Goal: Task Accomplishment & Management: Complete application form

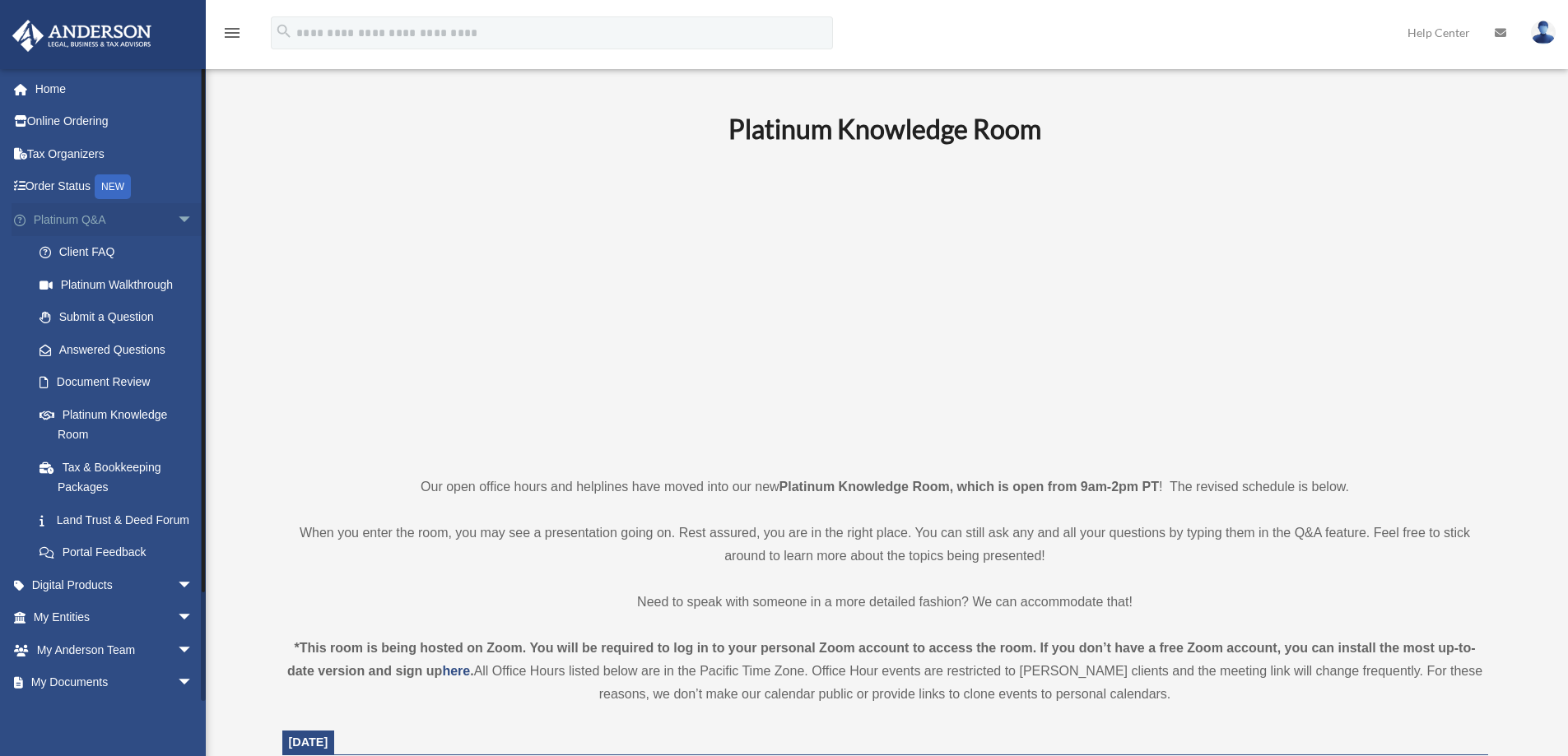
click at [177, 216] on span "arrow_drop_down" at bounding box center [194, 220] width 33 height 33
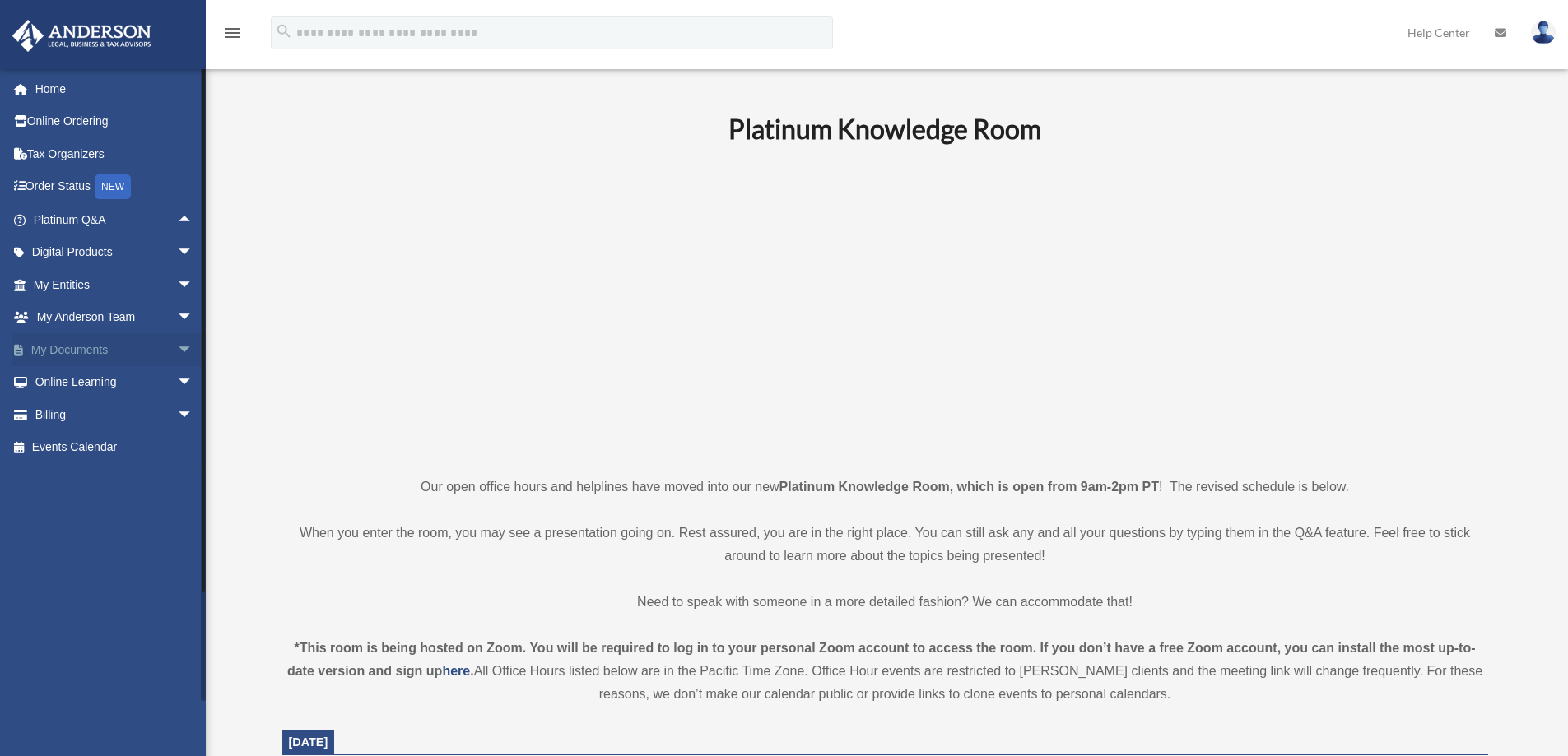
click at [177, 347] on span "arrow_drop_down" at bounding box center [194, 350] width 33 height 33
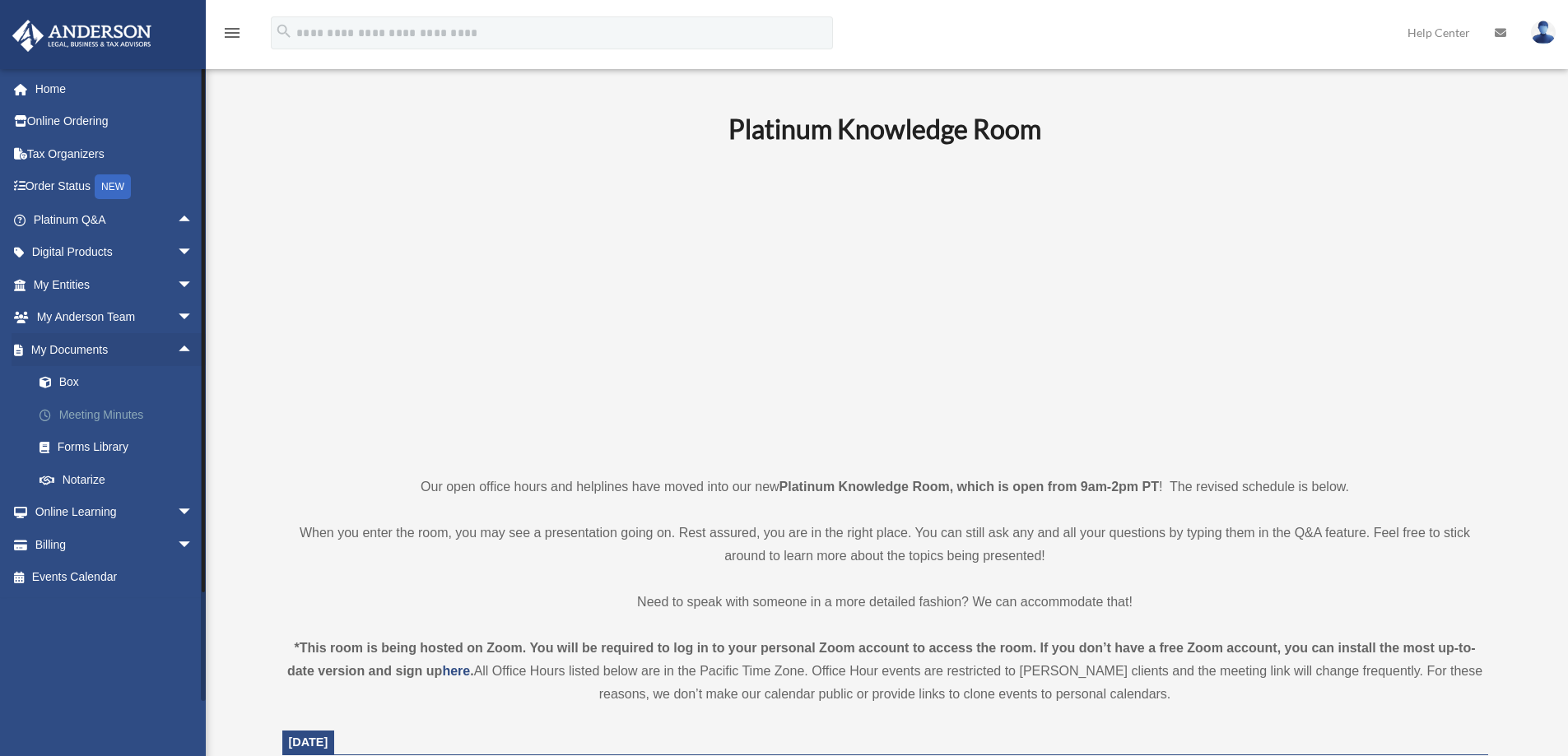
click at [115, 415] on link "Meeting Minutes" at bounding box center [120, 415] width 195 height 33
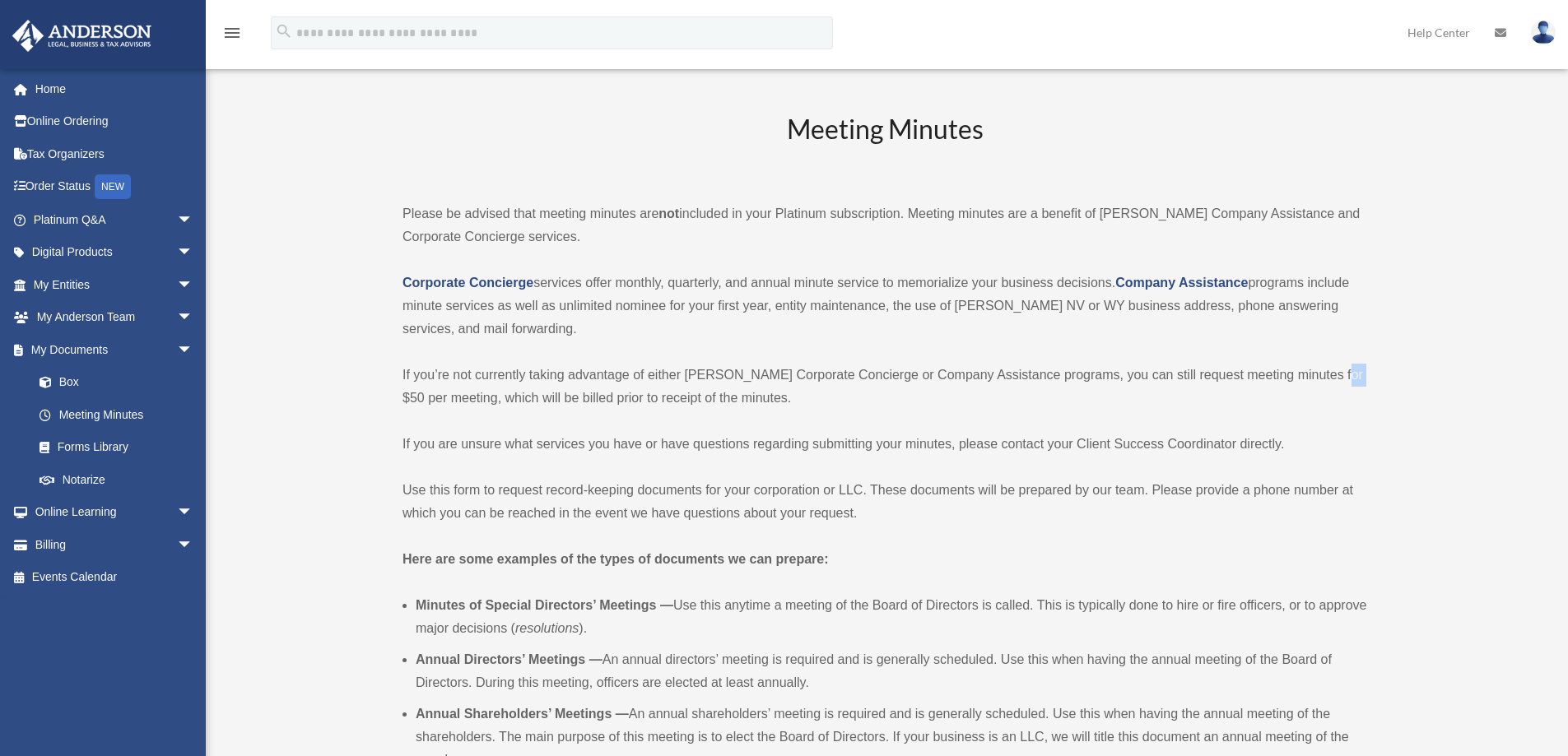
drag, startPoint x: 1343, startPoint y: 375, endPoint x: 1322, endPoint y: 378, distance: 21.2
click at [1322, 378] on p "If you’re not currently taking advantage of either Anderson’s Corporate Concier…" at bounding box center [885, 387] width 965 height 46
click at [907, 422] on div "Meeting Minutes Please be advised that meeting minutes are not included in your…" at bounding box center [885, 700] width 965 height 1177
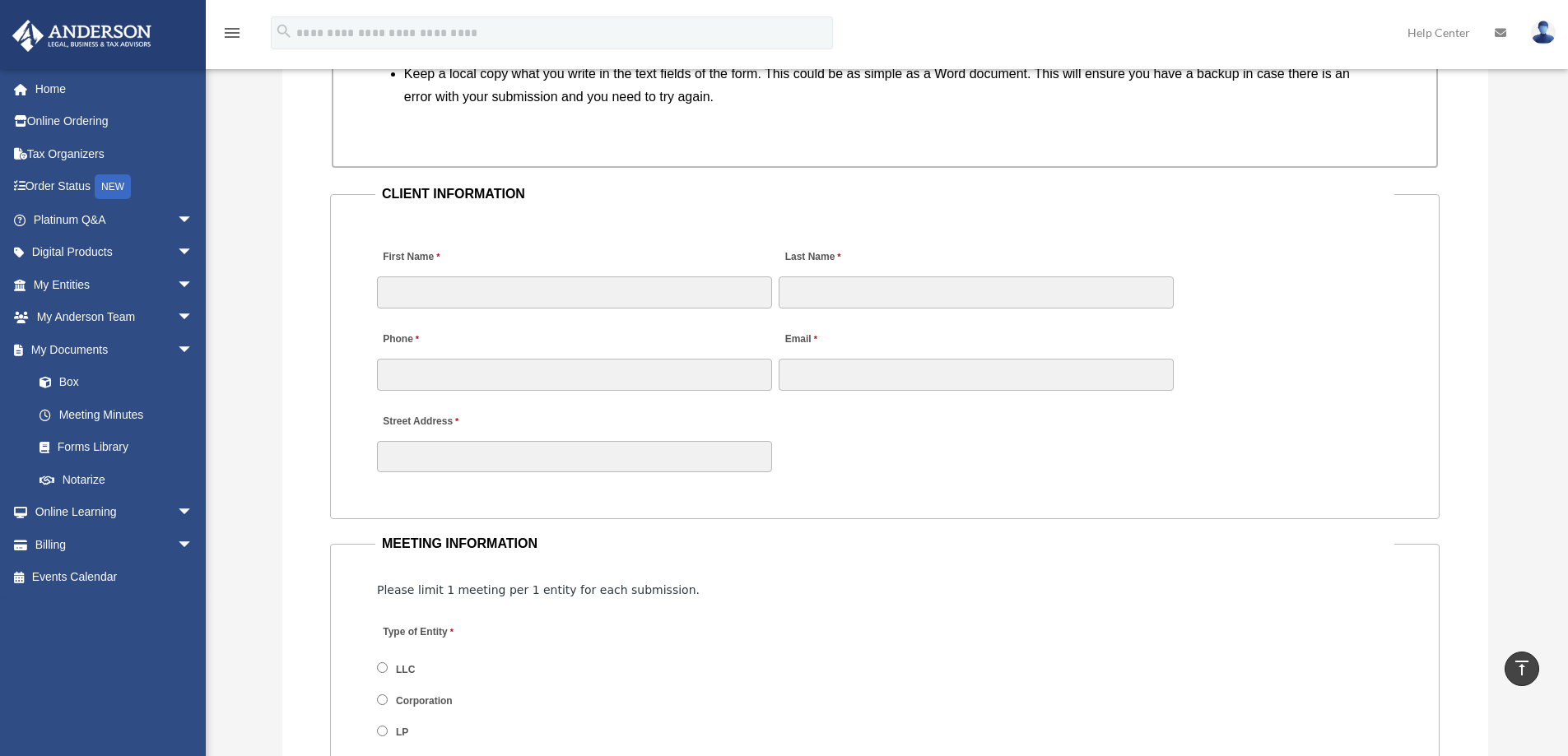
scroll to position [1564, 0]
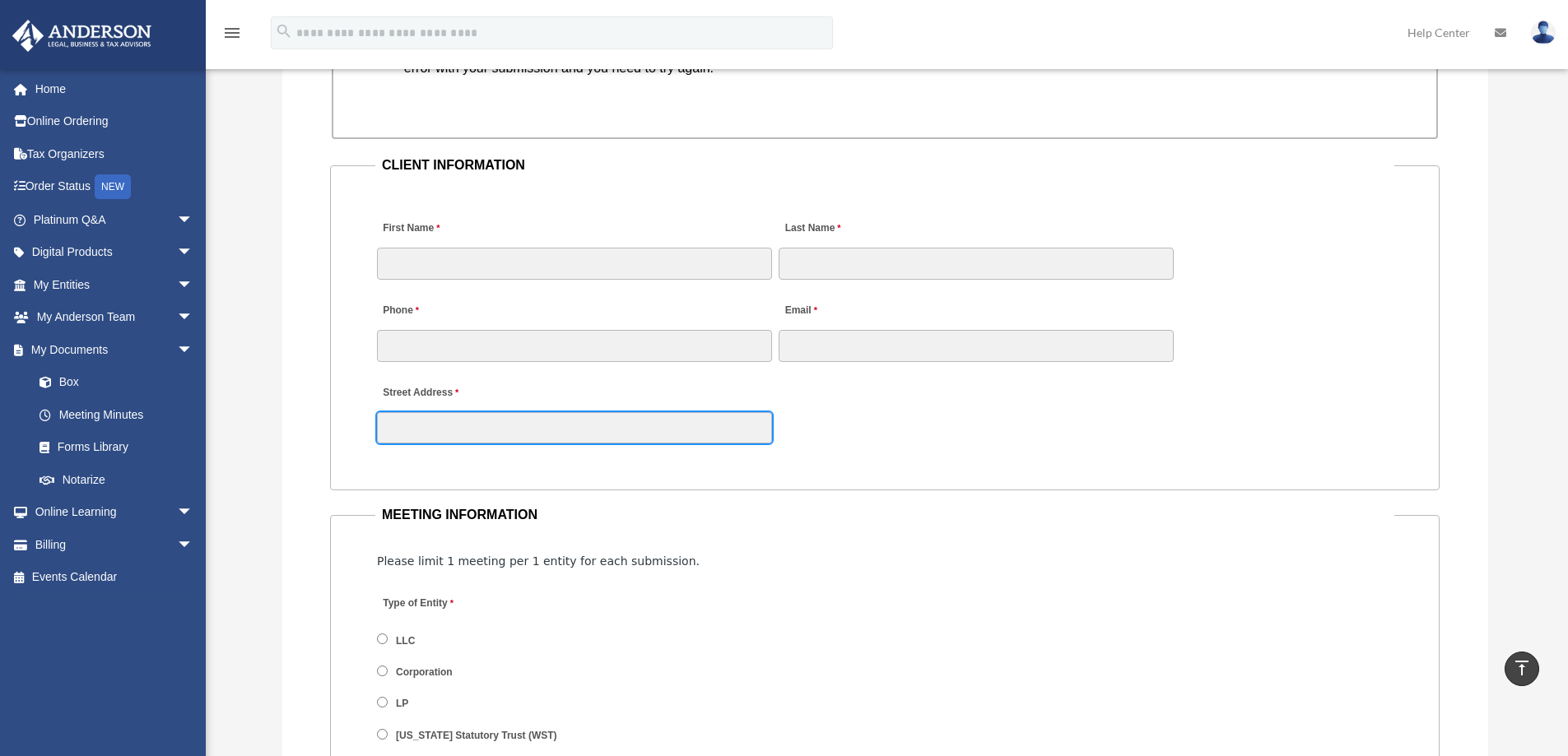
click at [568, 426] on input "Street Address" at bounding box center [574, 428] width 395 height 32
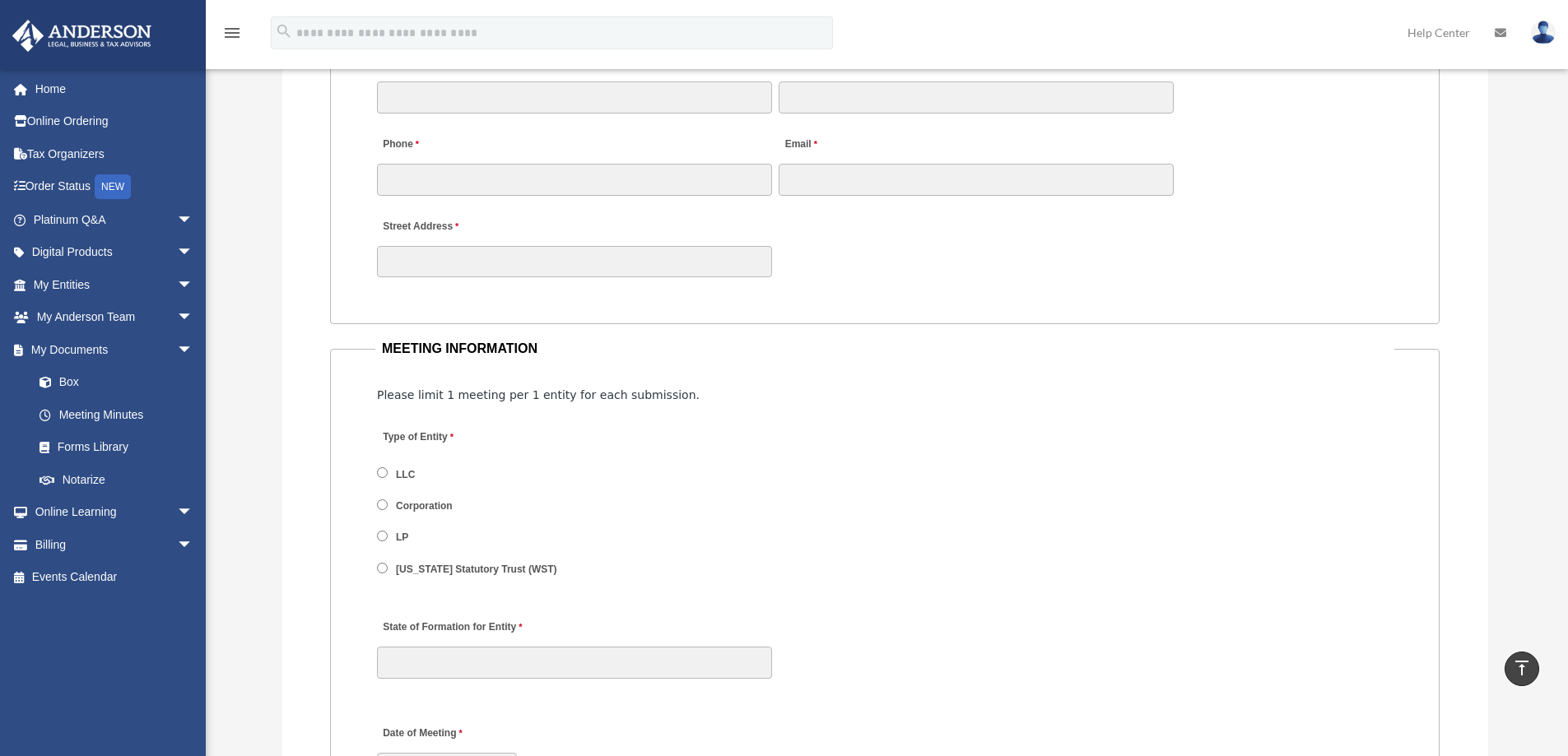
scroll to position [1729, 0]
click at [391, 475] on label "LLC" at bounding box center [406, 476] width 31 height 15
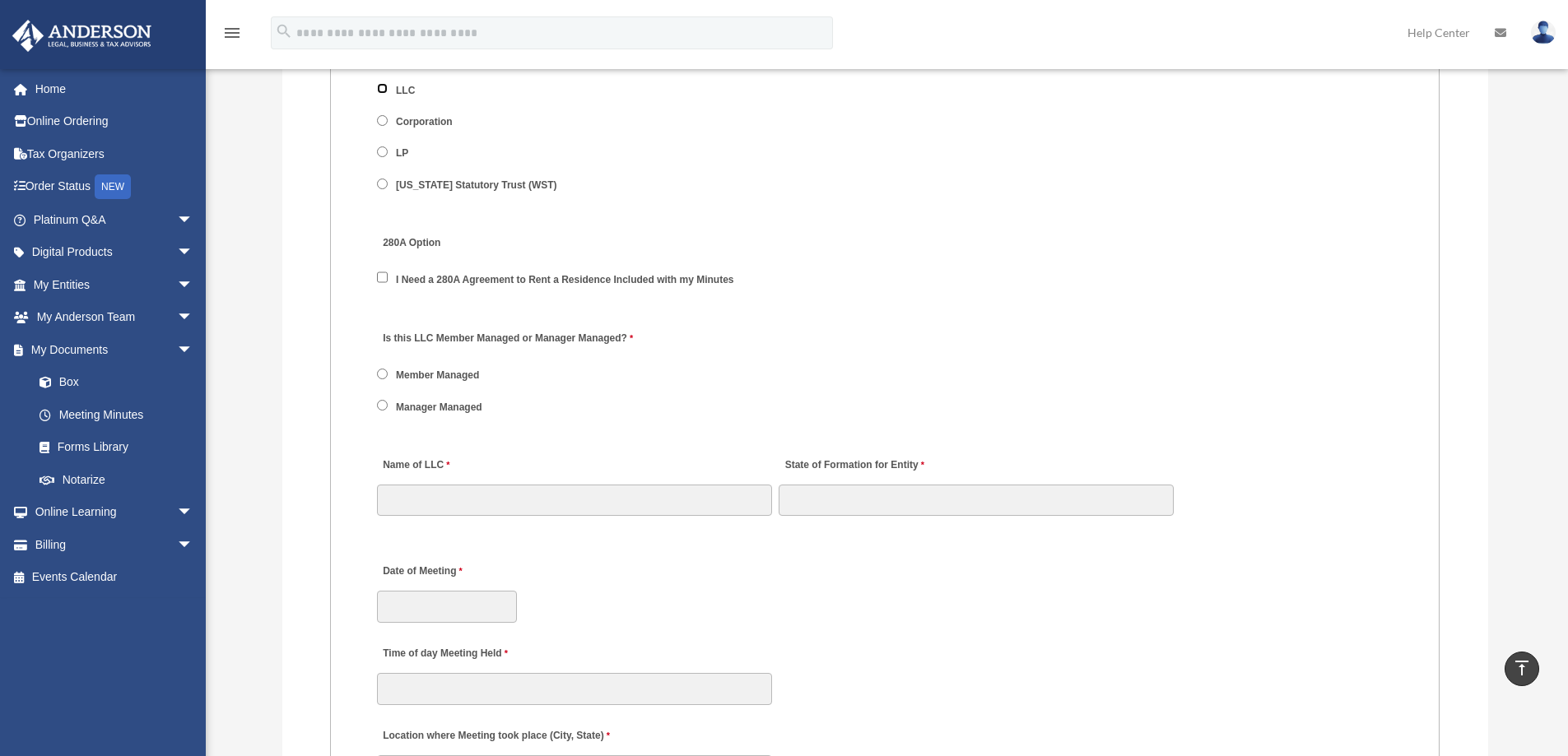
scroll to position [2140, 0]
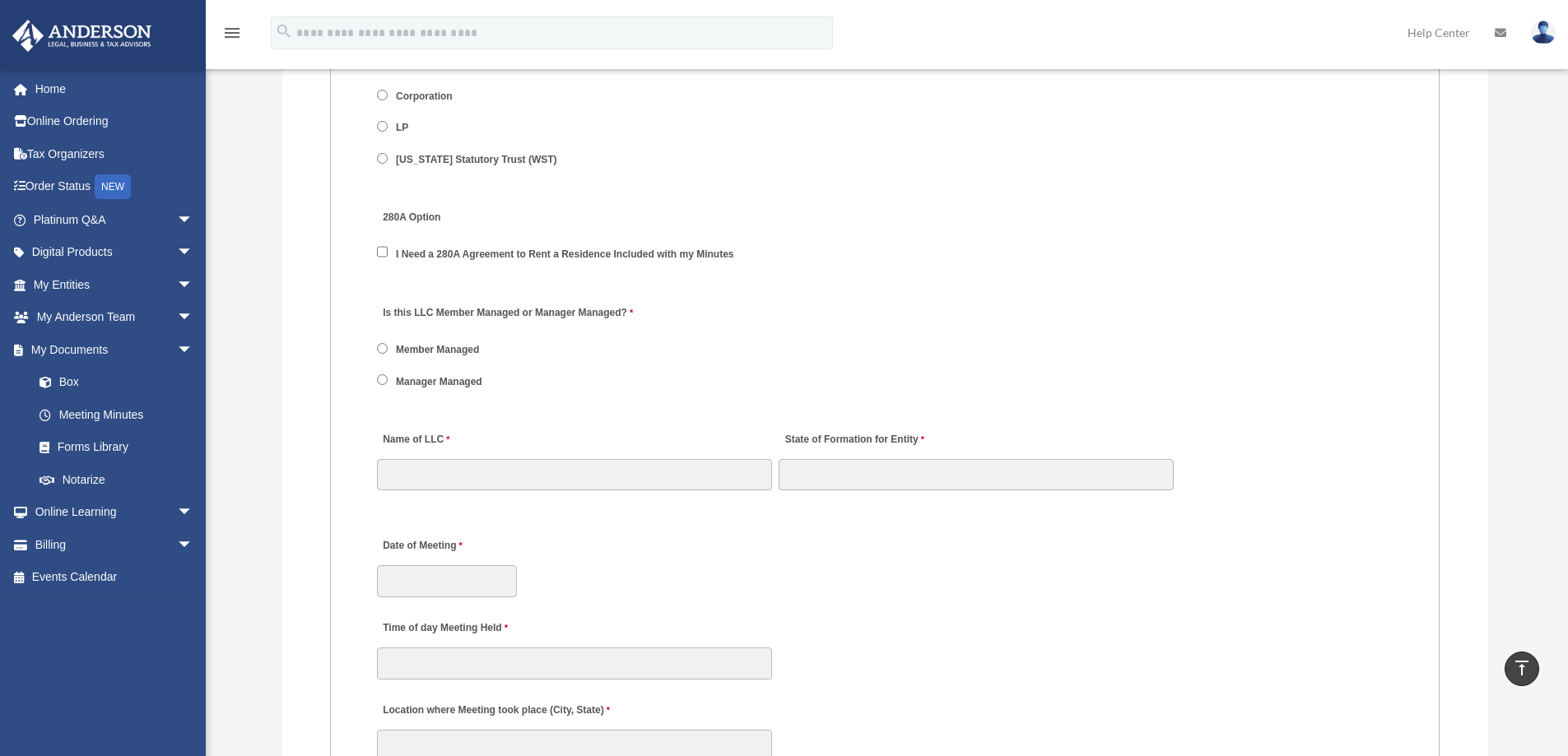
click at [435, 385] on label "Manager Managed" at bounding box center [439, 382] width 97 height 15
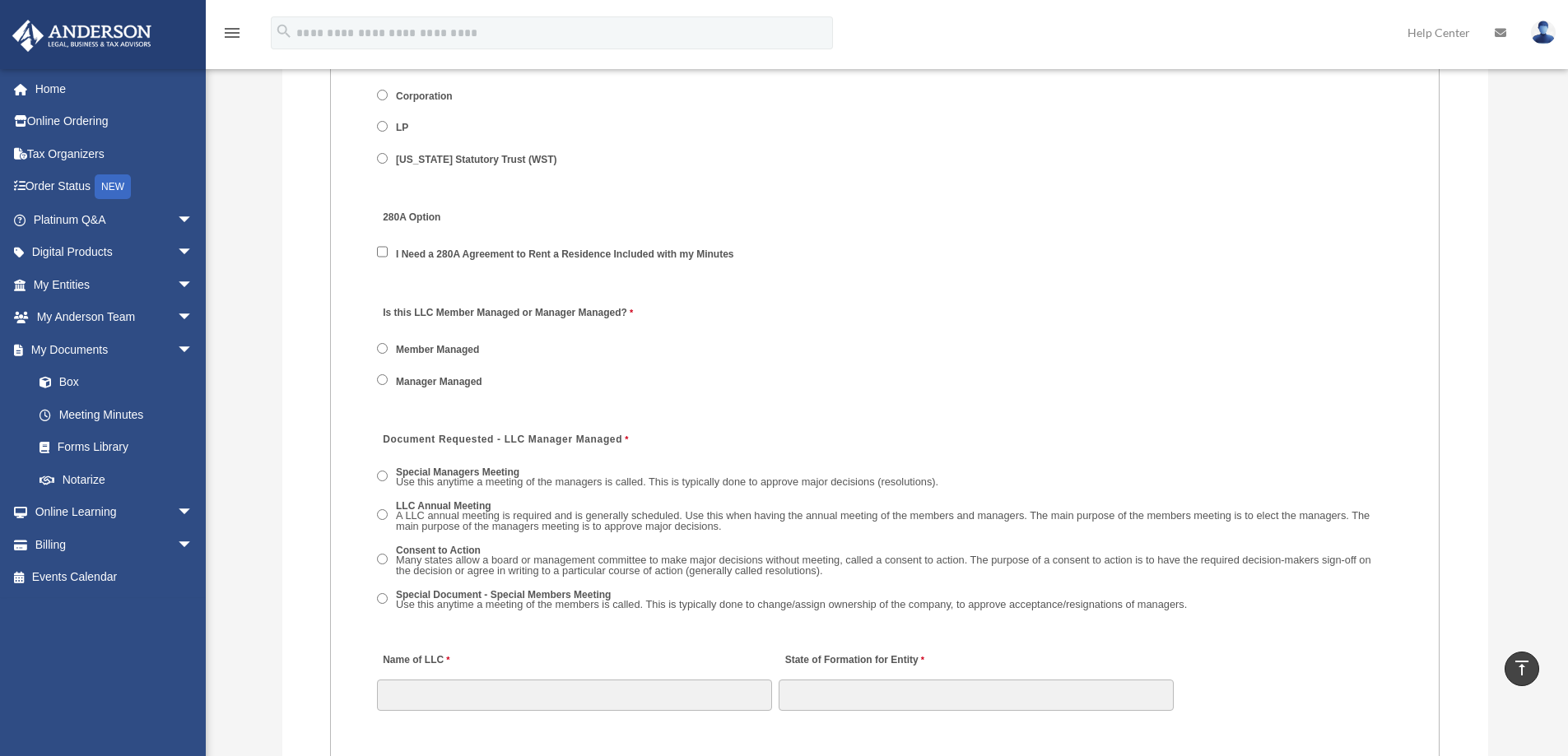
click at [809, 616] on div "Special Managers Meeting Use this anytime a meeting of the managers is called. …" at bounding box center [885, 544] width 1016 height 169
click at [809, 609] on span "Use this anytime a meeting of the members is called. This is typically done to …" at bounding box center [791, 604] width 791 height 12
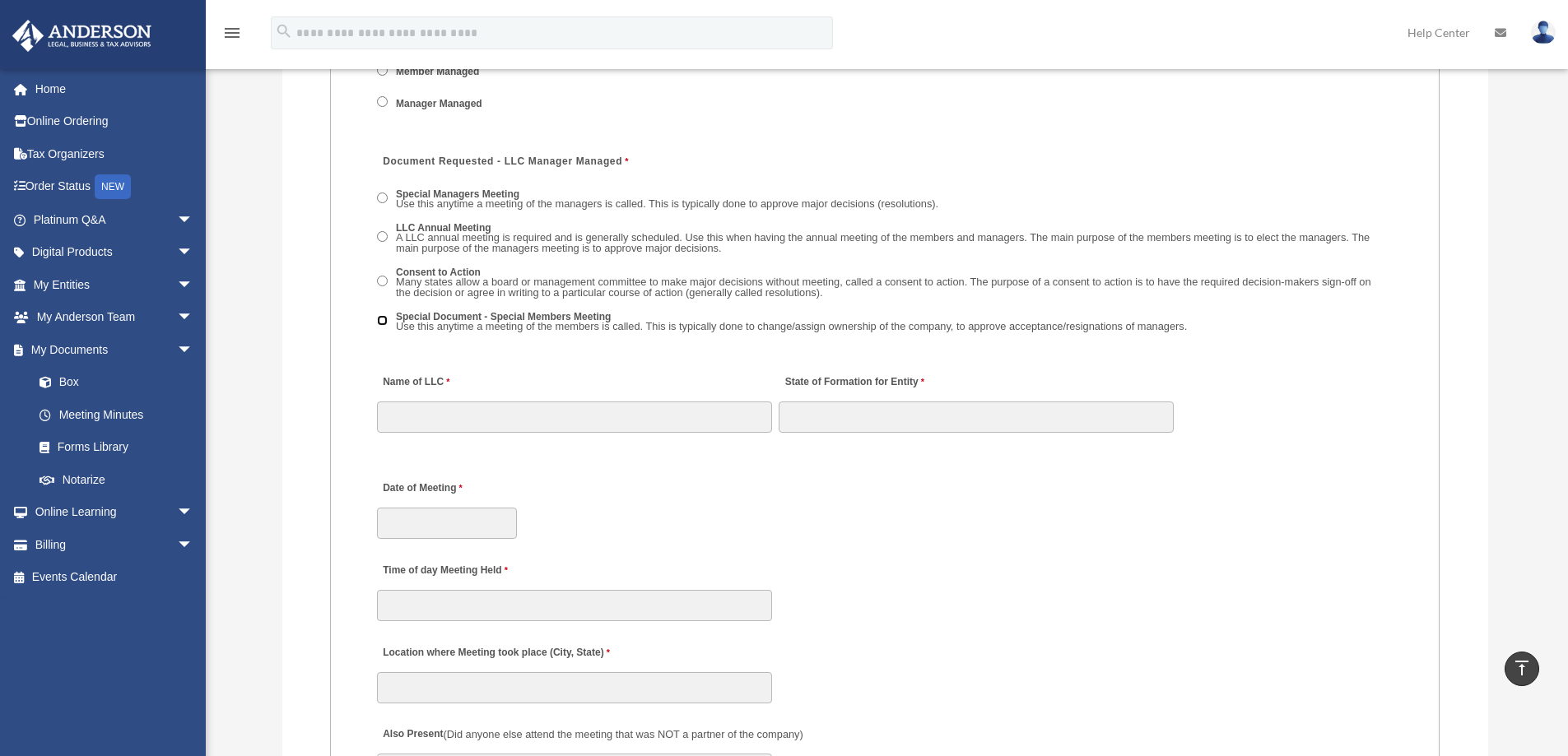
scroll to position [2469, 0]
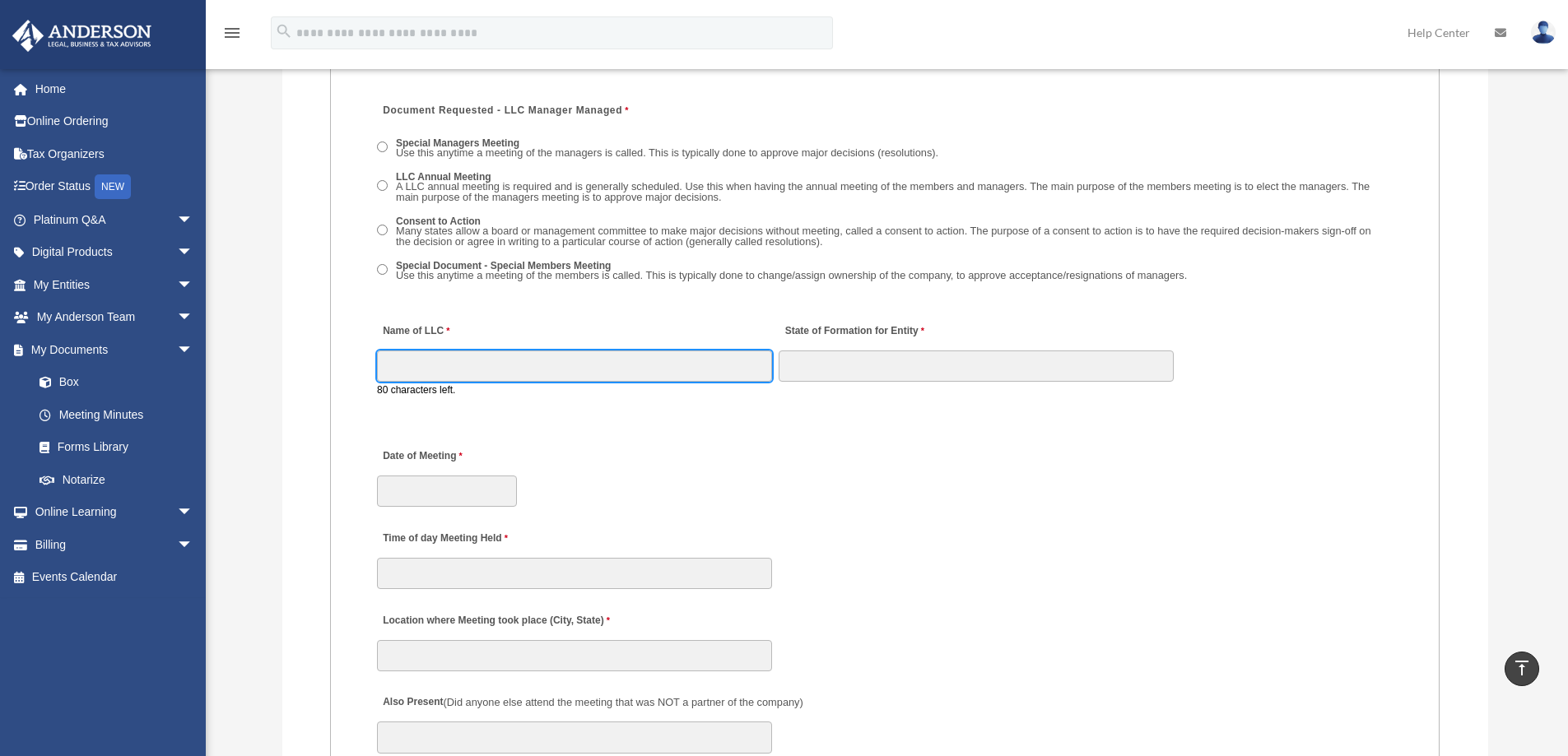
click at [497, 368] on input "Name of LLC" at bounding box center [574, 367] width 395 height 32
click at [536, 363] on input "Name of LLC" at bounding box center [574, 367] width 395 height 32
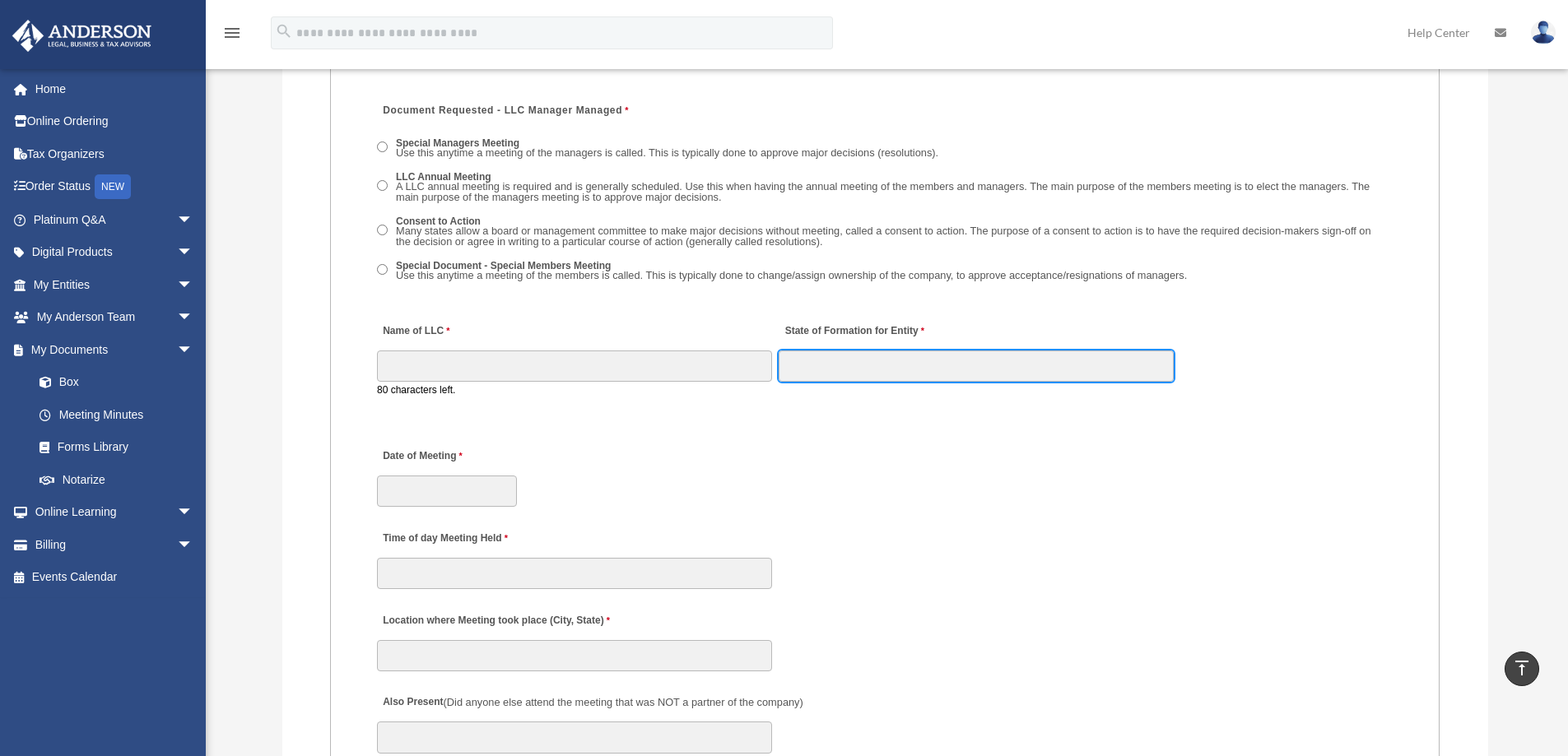
click at [913, 378] on input "State of Formation for Entity" at bounding box center [976, 367] width 395 height 32
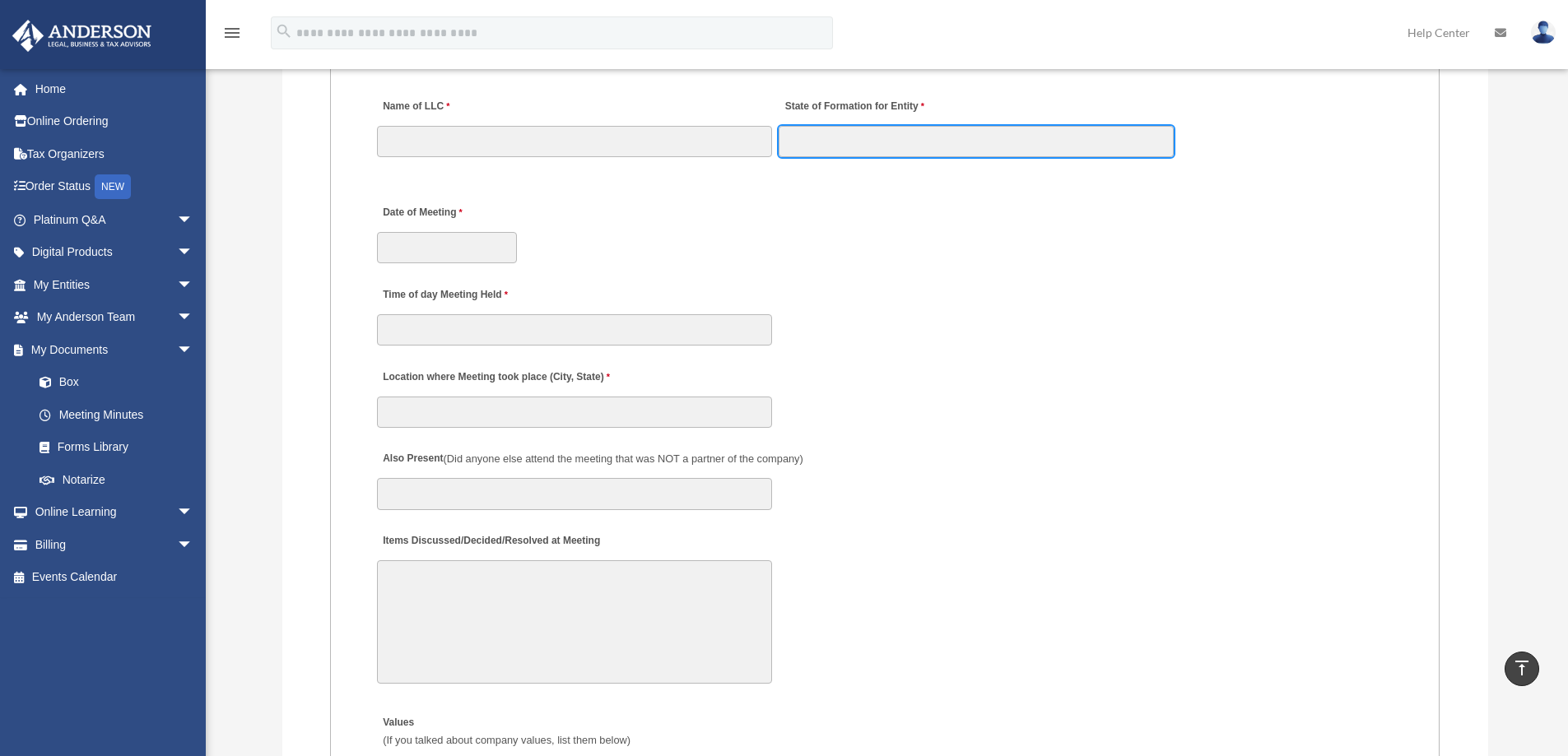
scroll to position [2716, 0]
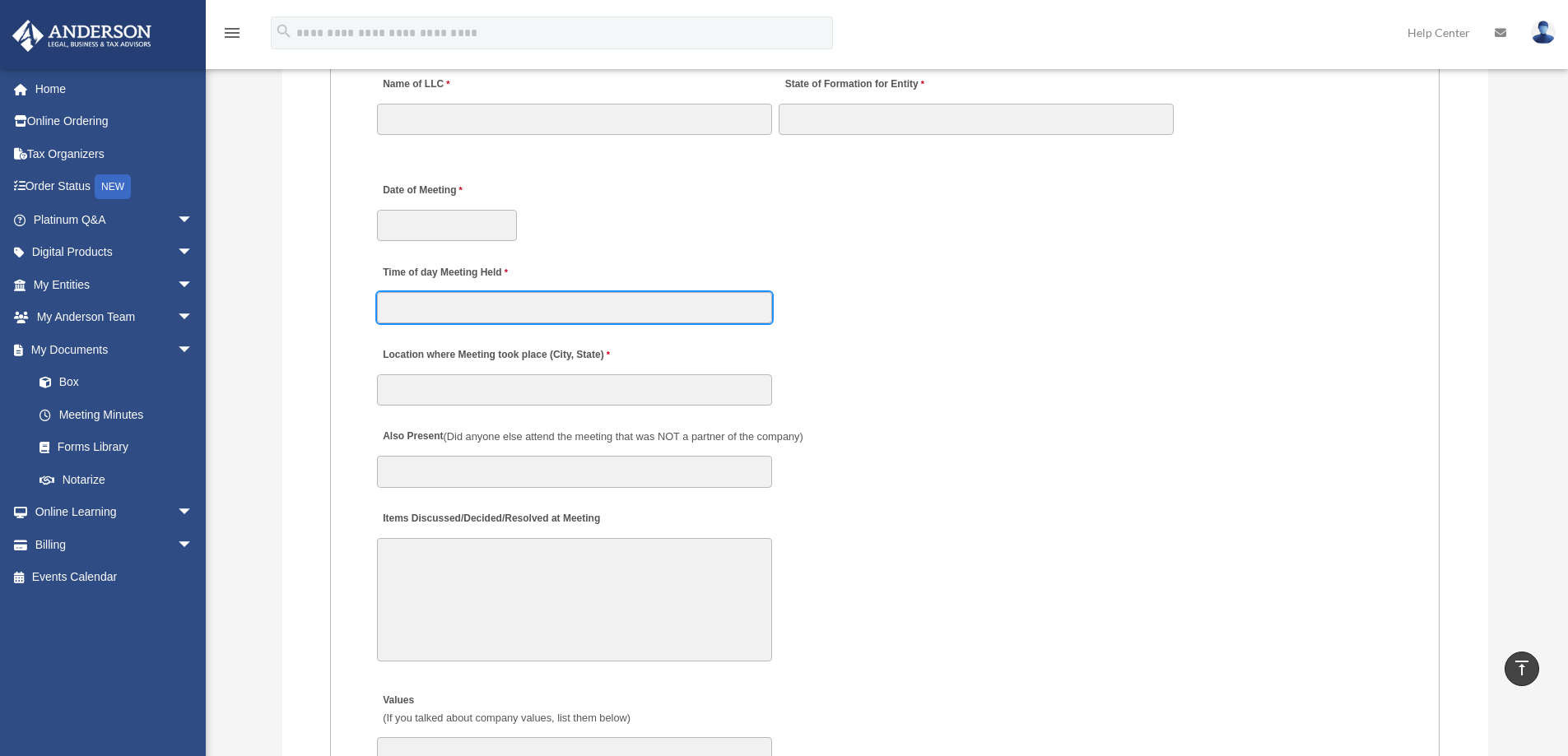
click at [560, 309] on input "Time of day Meeting Held" at bounding box center [574, 308] width 395 height 32
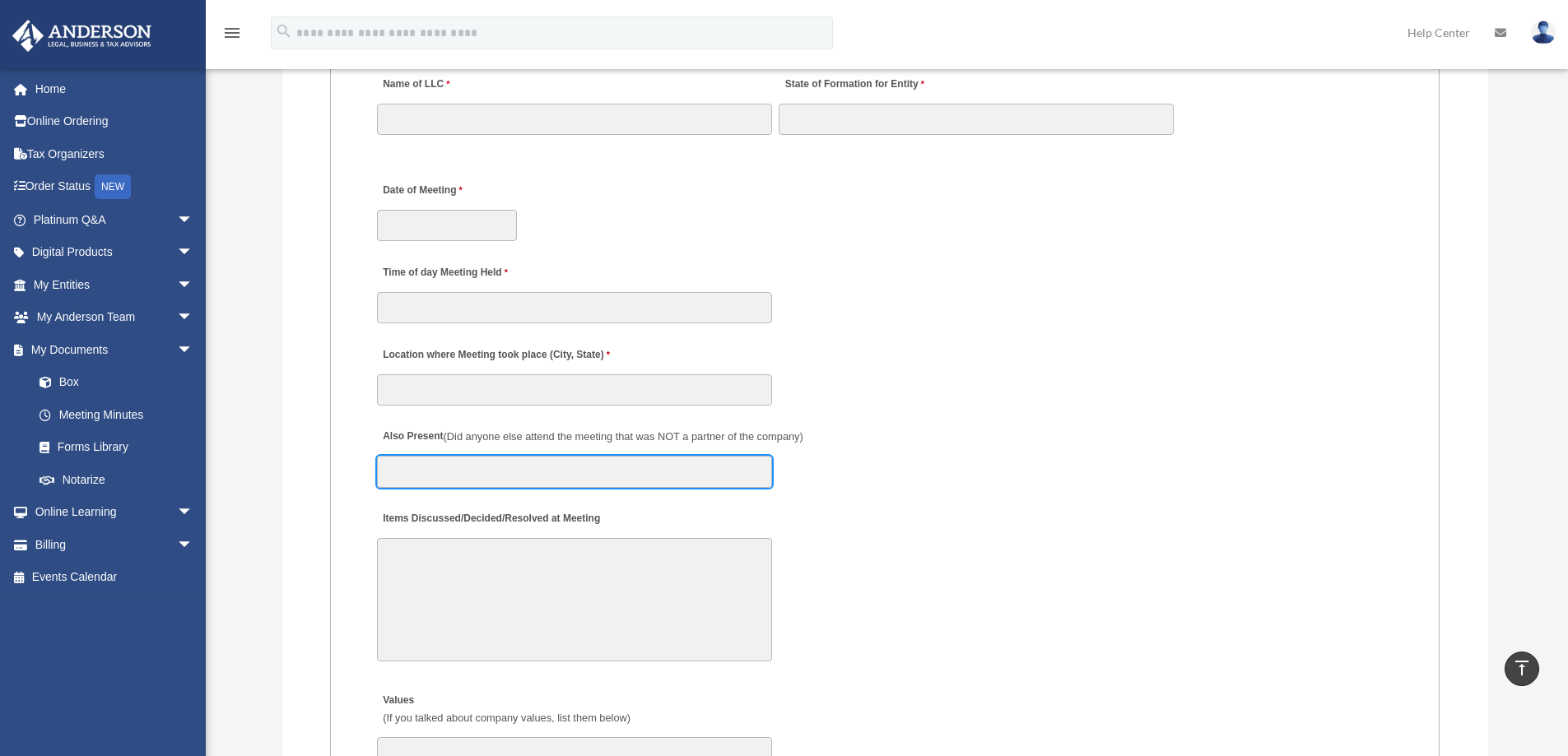
click at [483, 480] on input "Also Present (Did anyone else attend the meeting that was NOT a partner of the …" at bounding box center [574, 472] width 395 height 32
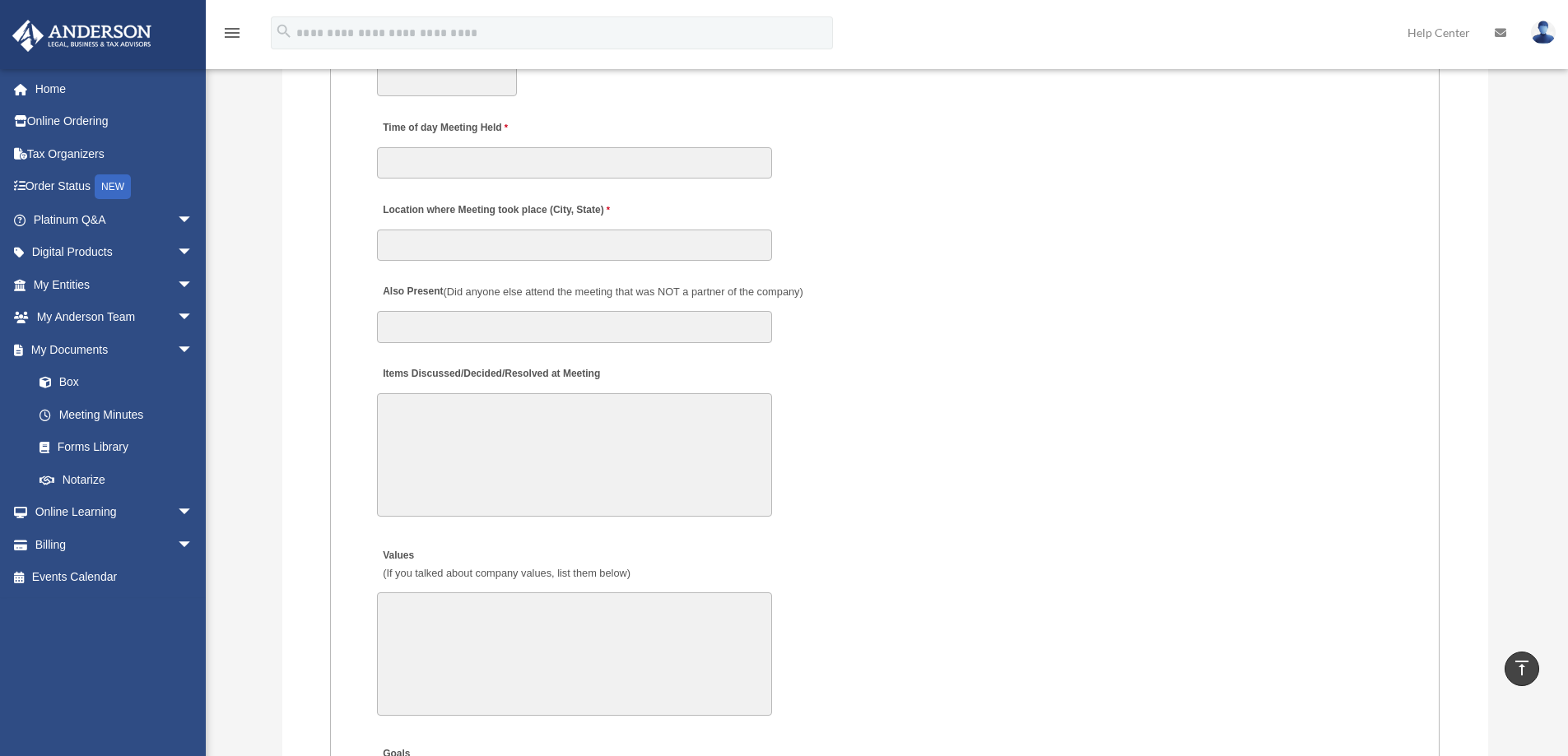
scroll to position [3127, 0]
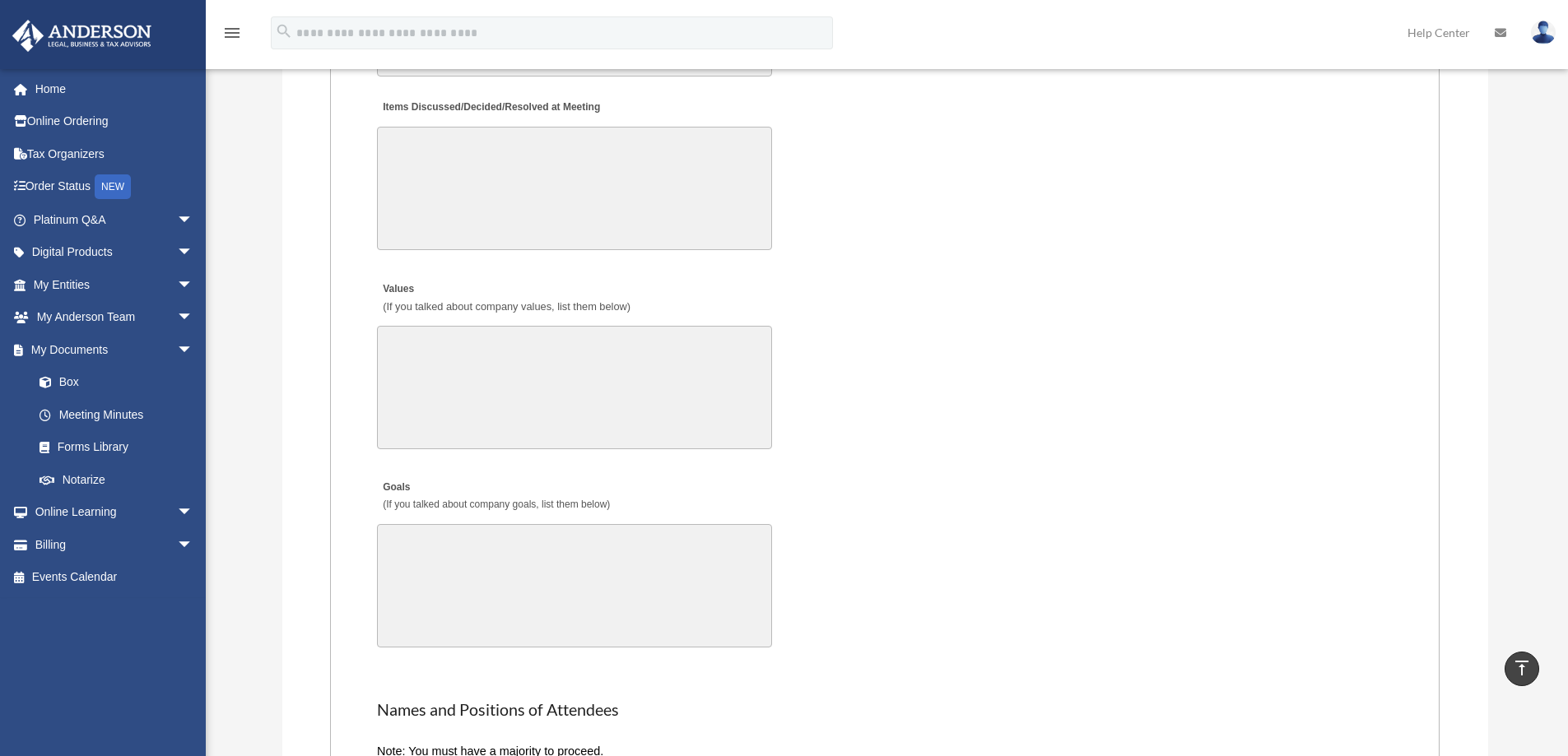
click at [556, 563] on textarea "Goals (If you talked about company goals, list them below)" at bounding box center [574, 586] width 395 height 124
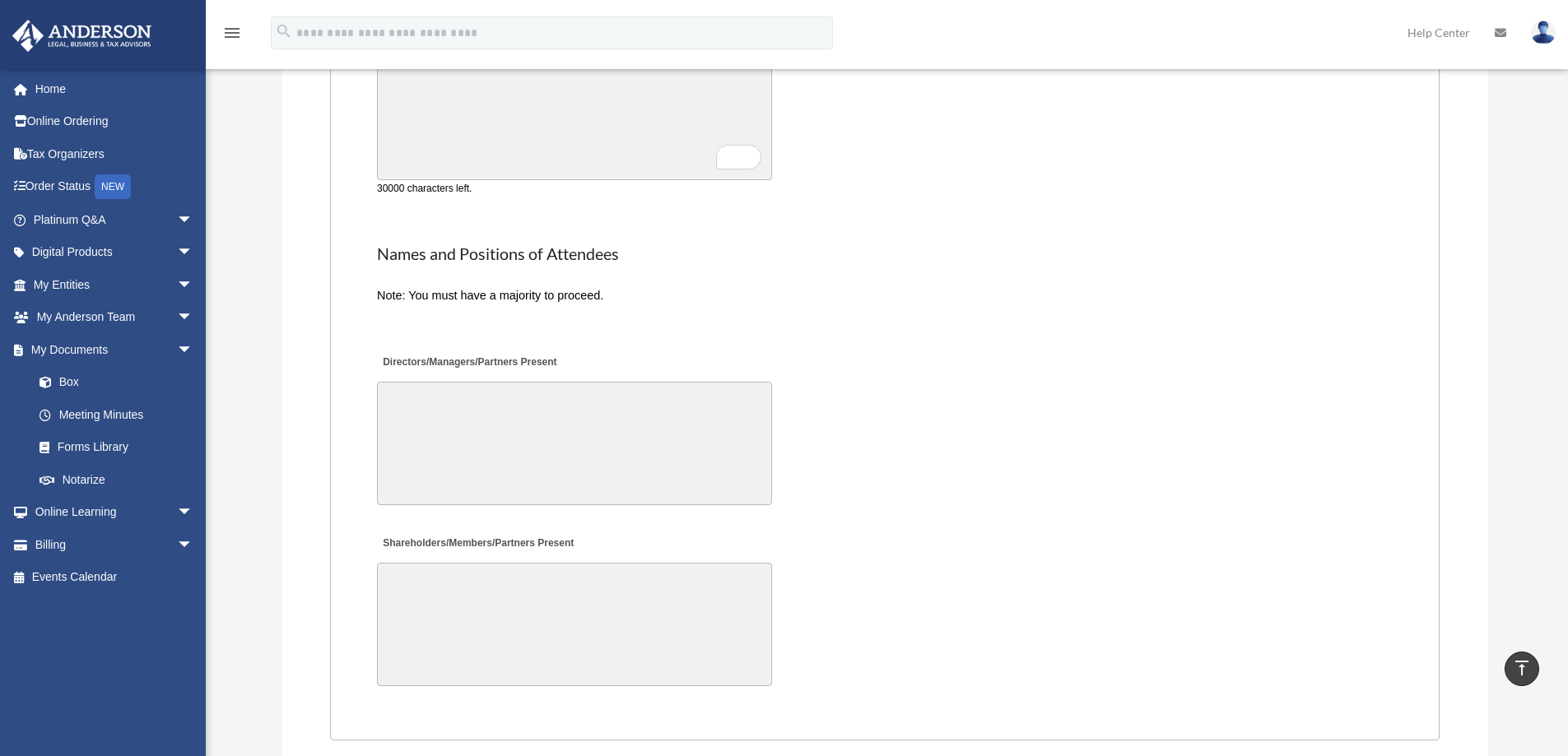
scroll to position [3621, 0]
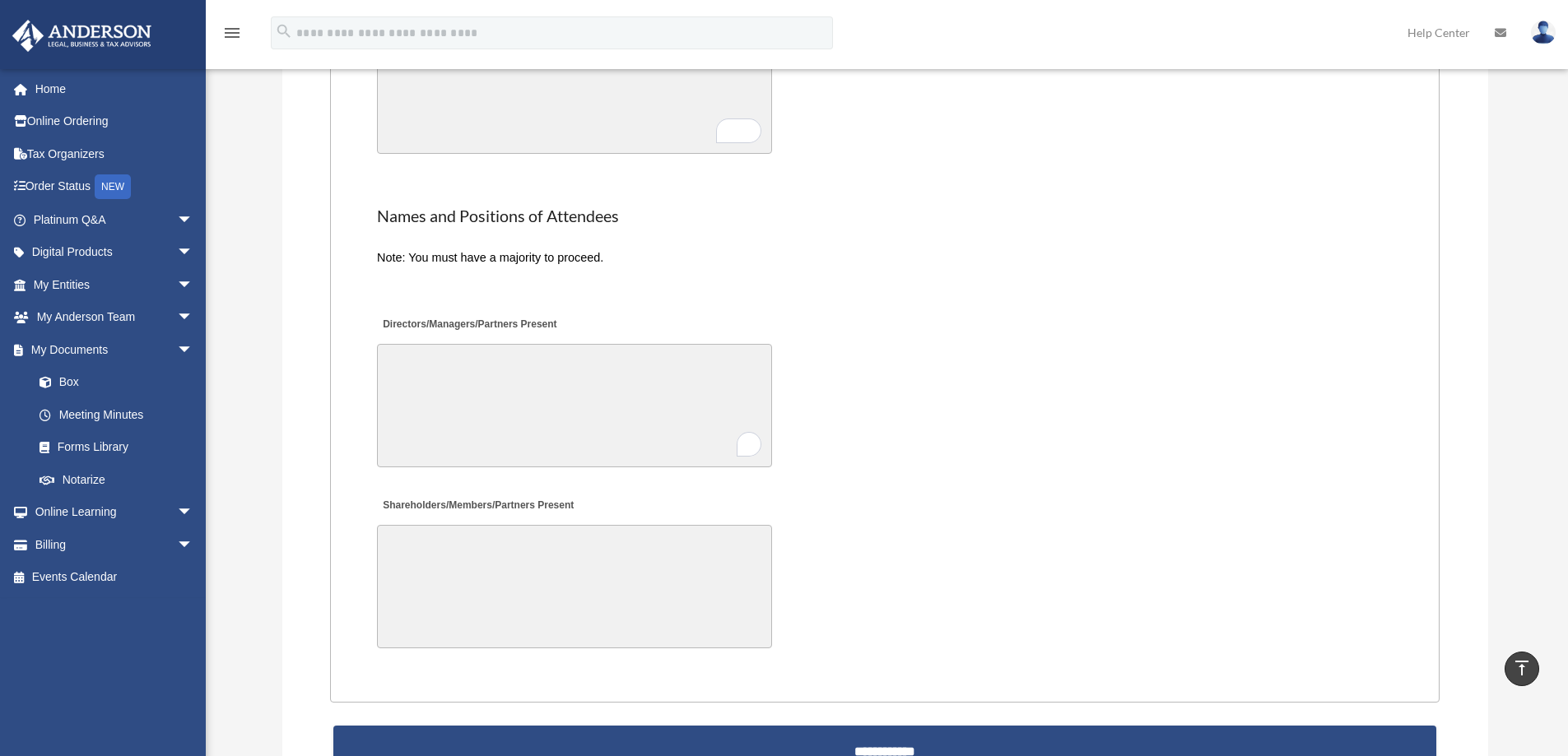
drag, startPoint x: 583, startPoint y: 392, endPoint x: 531, endPoint y: 391, distance: 52.0
click at [583, 393] on textarea "Directors/Managers/Partners Present" at bounding box center [574, 405] width 395 height 124
click at [467, 368] on textarea "Directors/Managers/Partners Present" at bounding box center [574, 405] width 395 height 124
click at [441, 560] on textarea "Shareholders/Members/Partners Present" at bounding box center [574, 587] width 395 height 124
click at [568, 392] on textarea "Directors/Managers/Partners Present" at bounding box center [574, 405] width 395 height 124
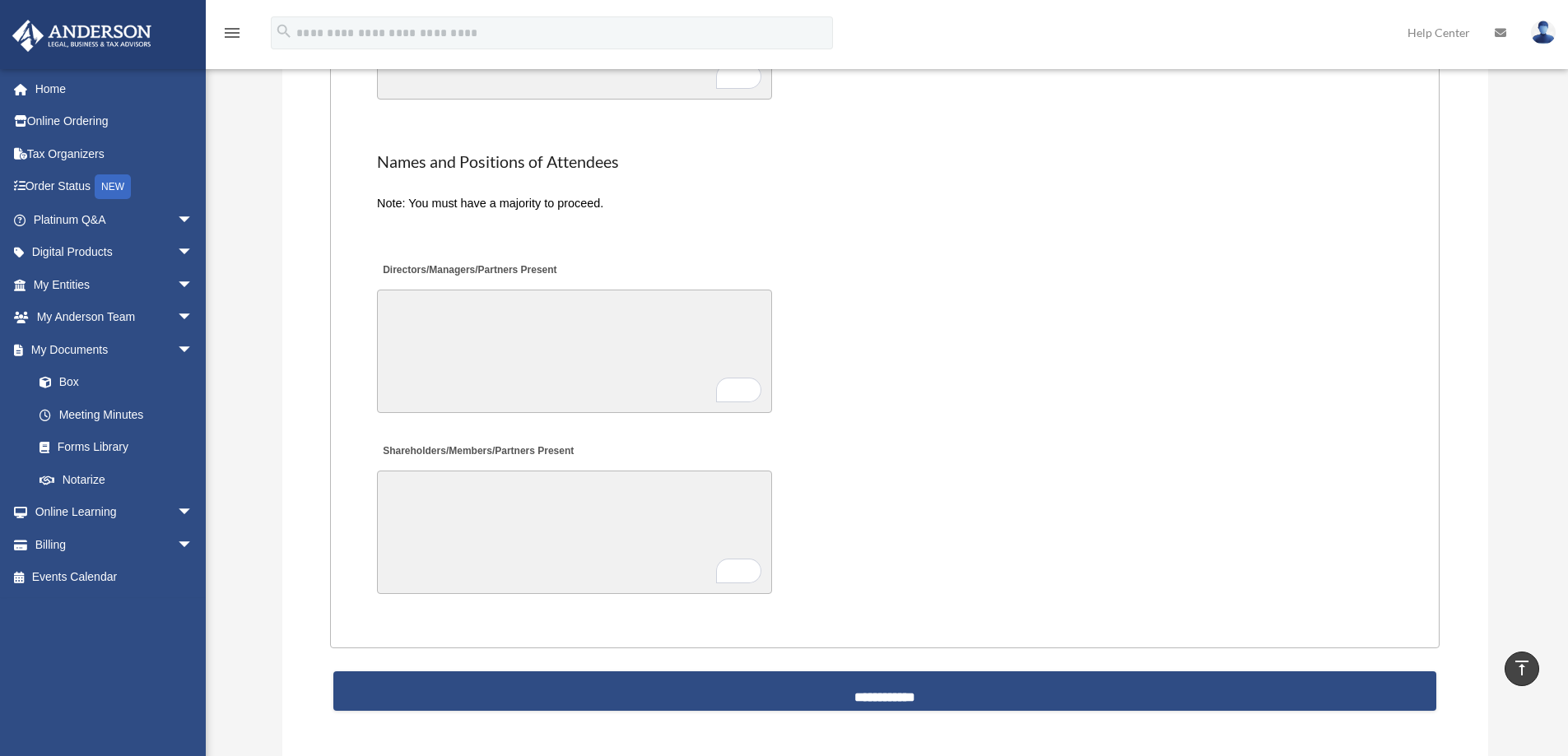
scroll to position [3704, 0]
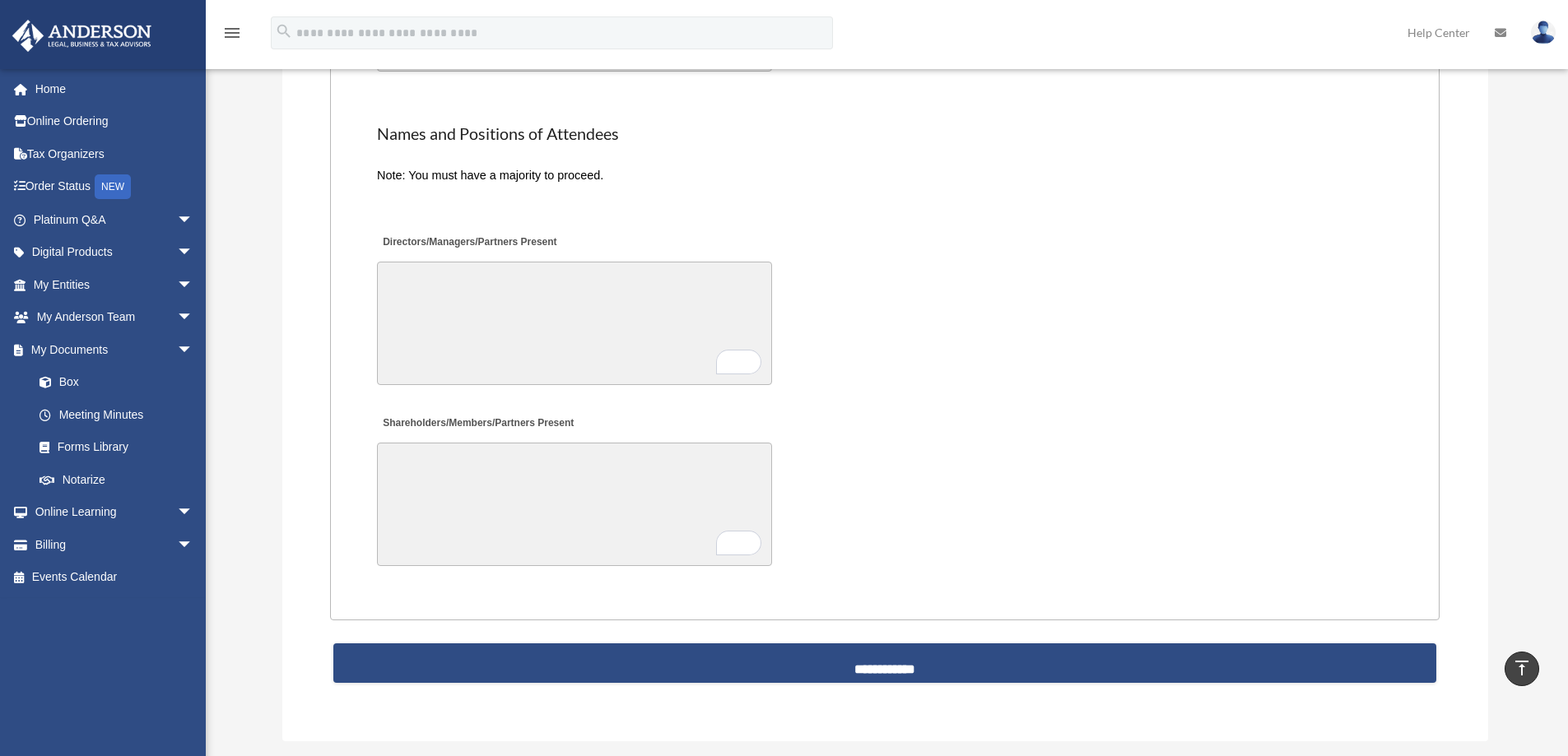
click at [500, 473] on textarea "Shareholders/Members/Partners Present" at bounding box center [574, 504] width 395 height 124
click at [466, 421] on label "Shareholders/Members/Partners Present" at bounding box center [477, 424] width 201 height 22
click at [466, 443] on textarea "Shareholders/Members/Partners Present" at bounding box center [574, 504] width 395 height 124
click at [481, 469] on textarea "Shareholders/Members/Partners Present" at bounding box center [574, 504] width 395 height 124
click at [84, 451] on link "Forms Library" at bounding box center [120, 448] width 195 height 33
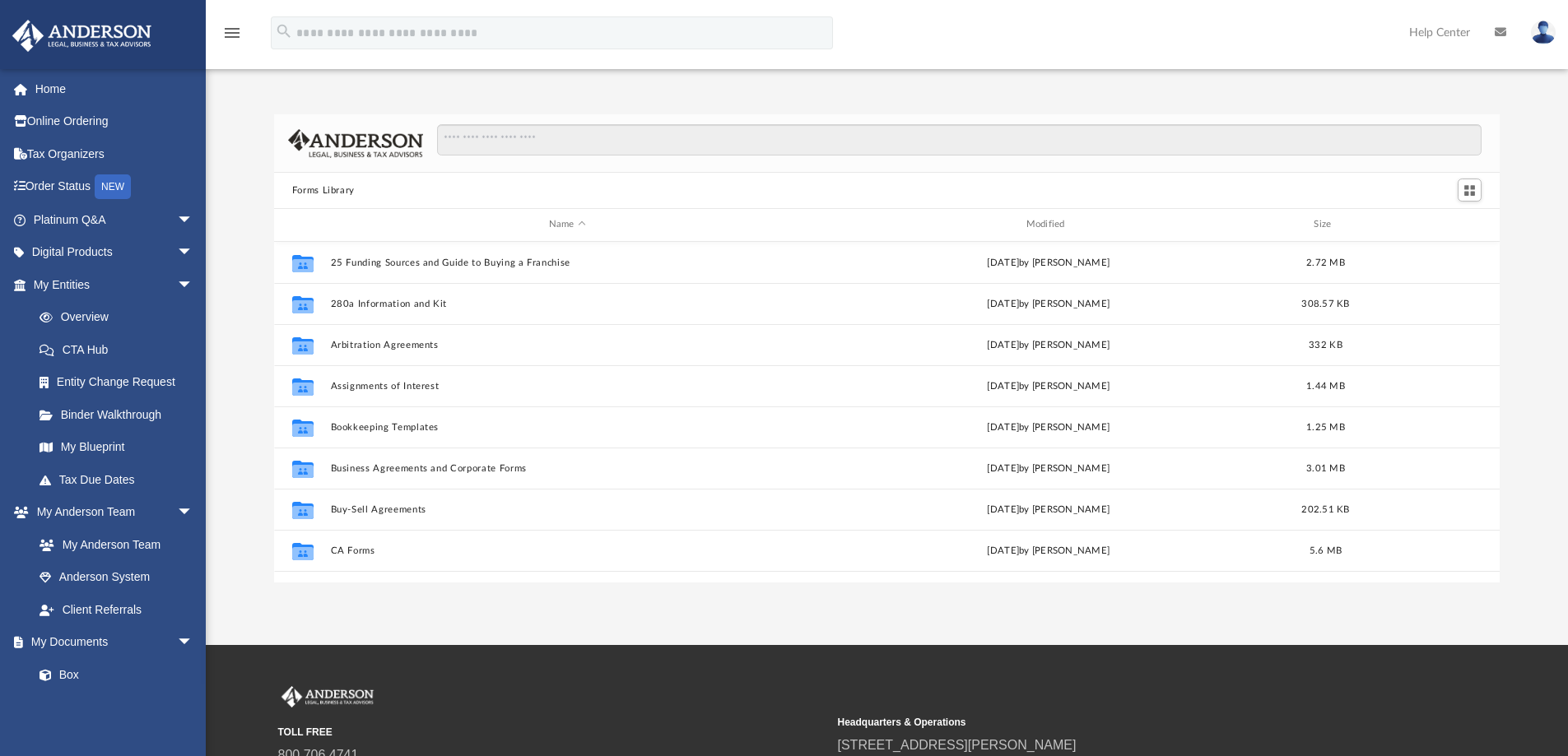
scroll to position [362, 1213]
click at [623, 136] on input "Search files and folders" at bounding box center [959, 140] width 1044 height 32
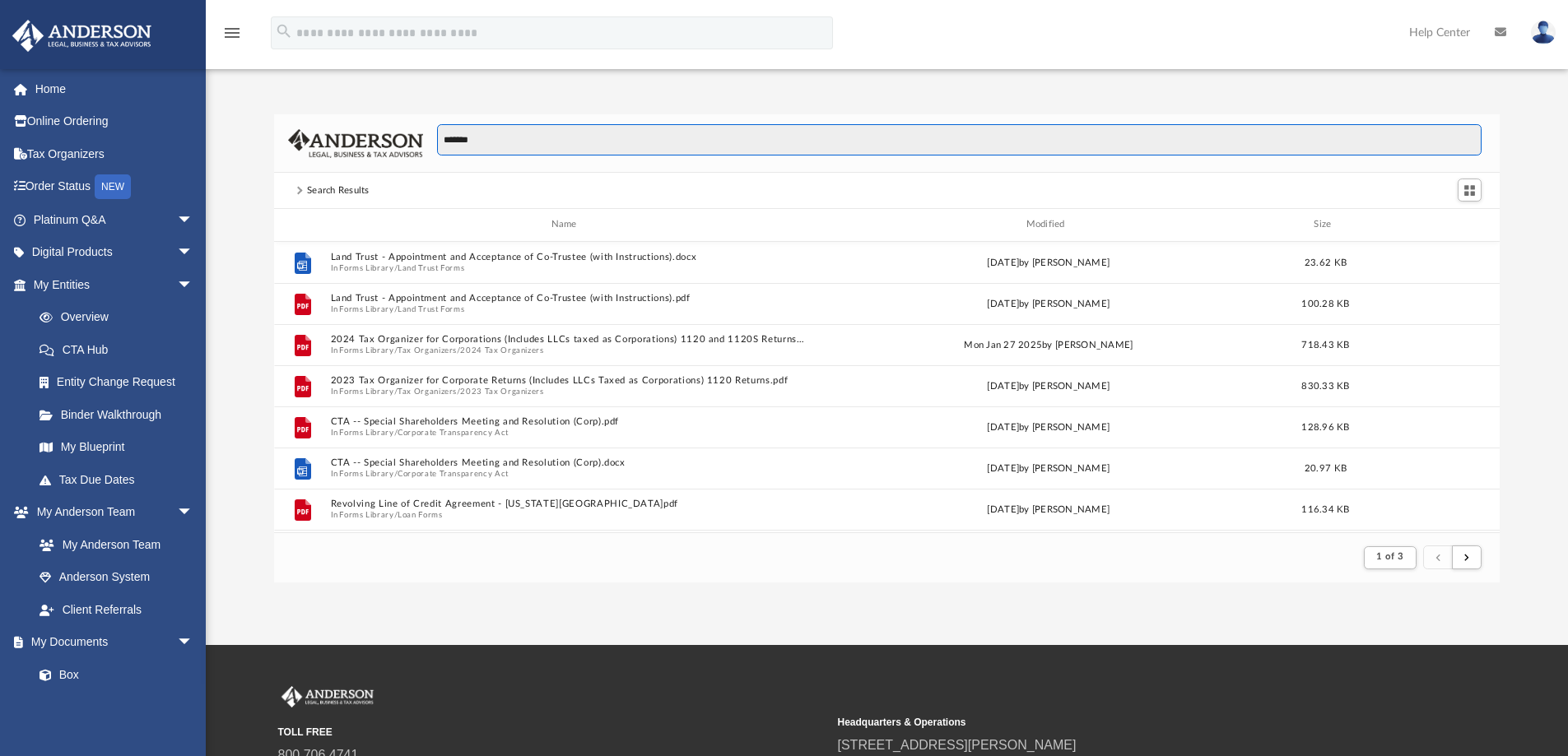
scroll to position [311, 1213]
type input "*******"
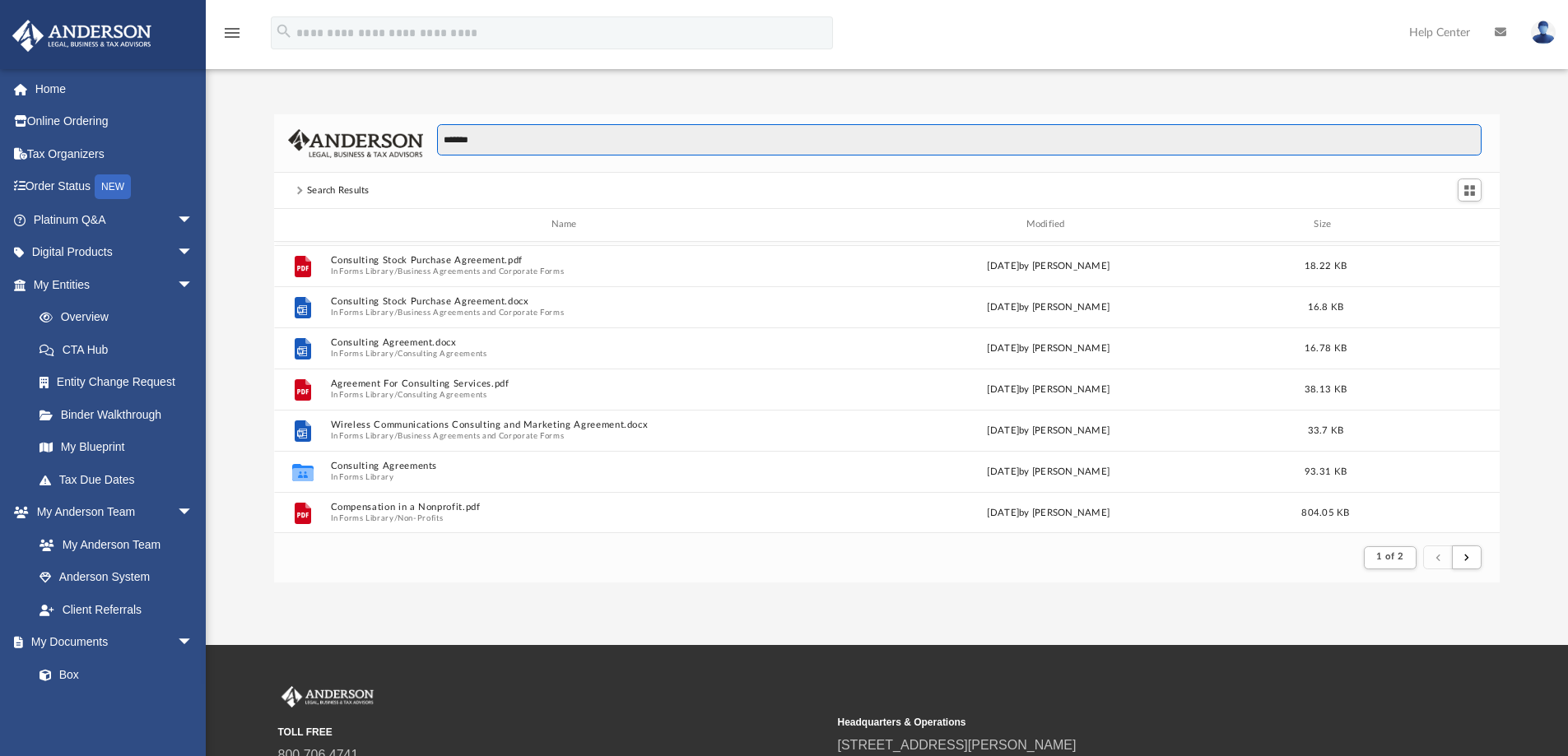
scroll to position [0, 0]
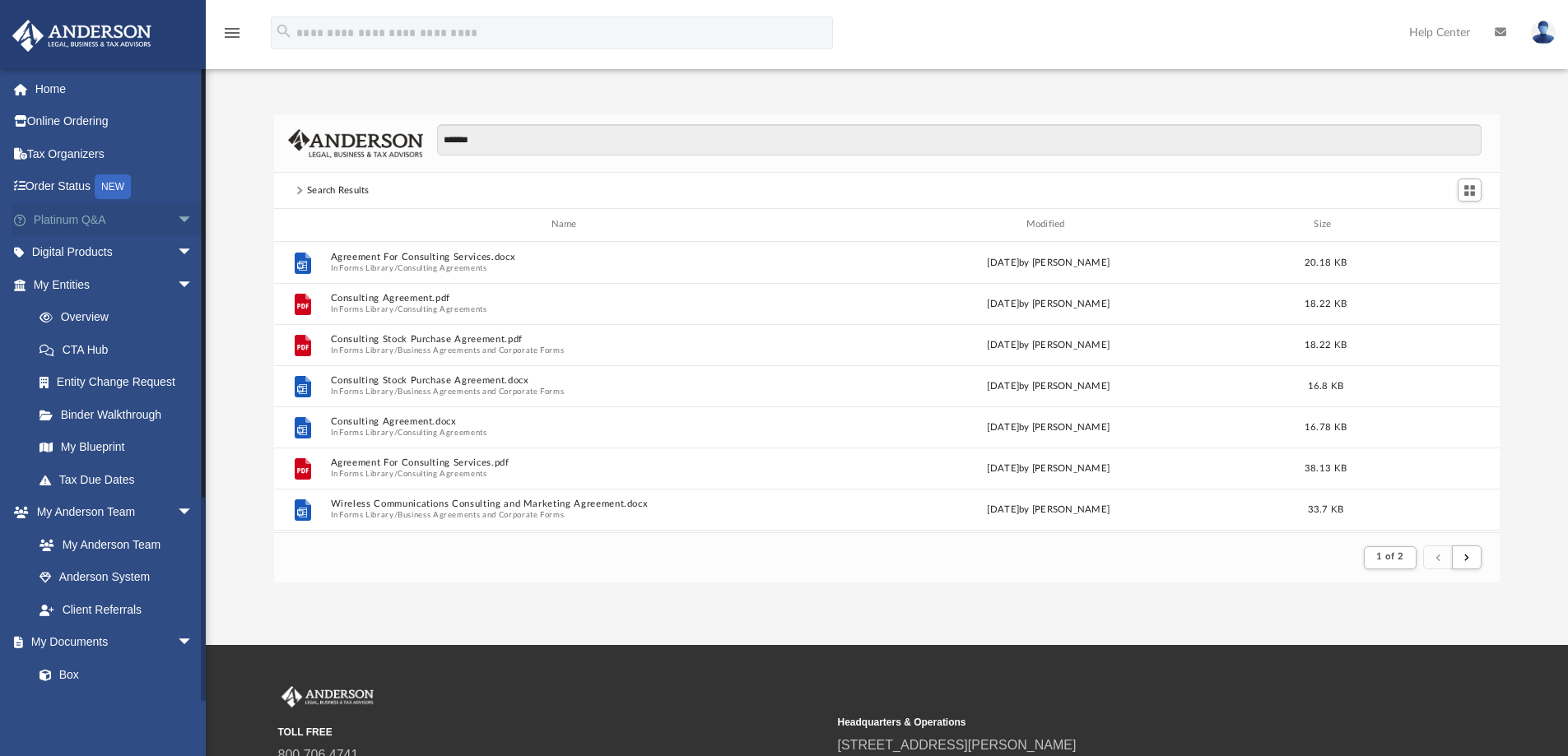
click at [178, 220] on span "arrow_drop_down" at bounding box center [194, 220] width 33 height 33
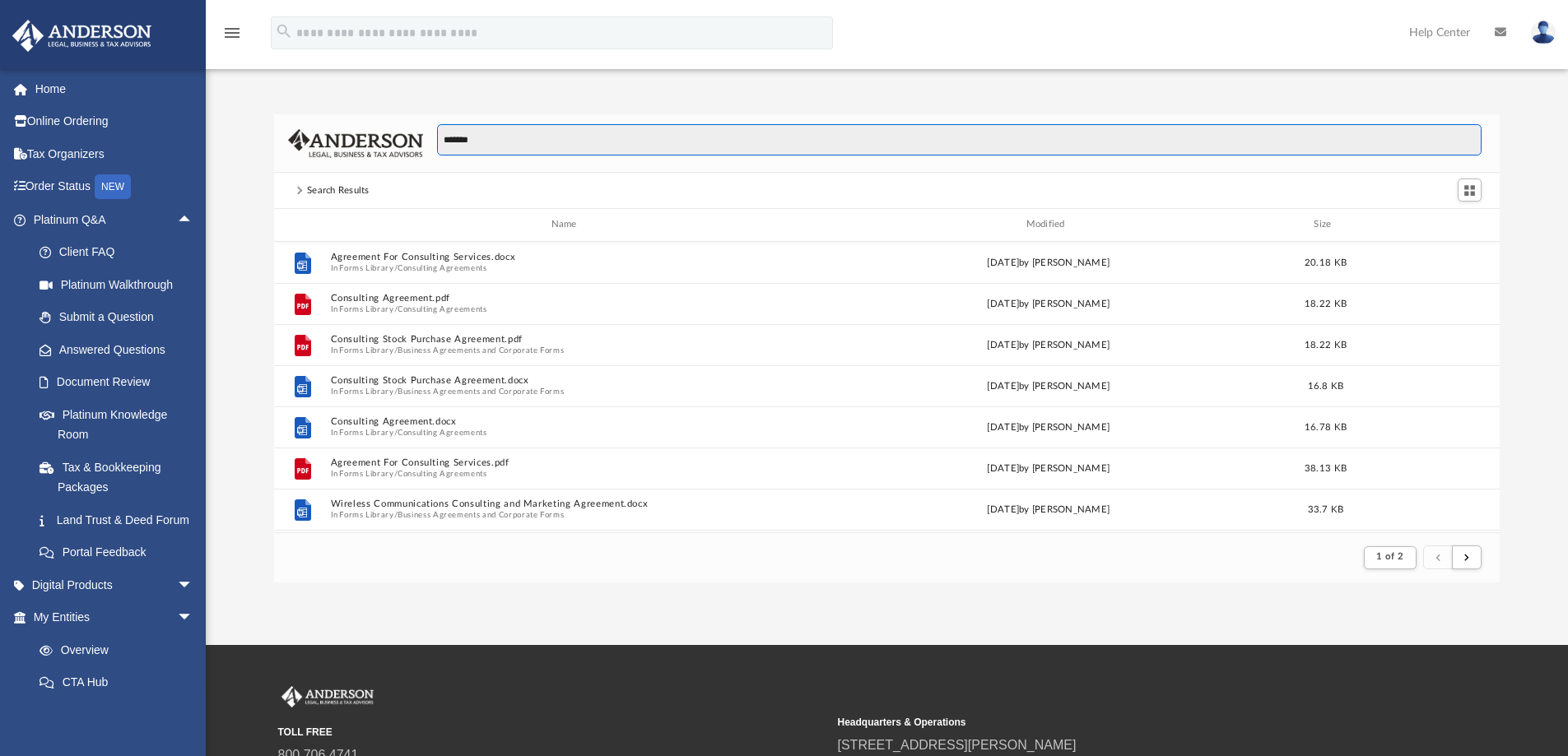
click at [686, 142] on input "*******" at bounding box center [959, 140] width 1044 height 32
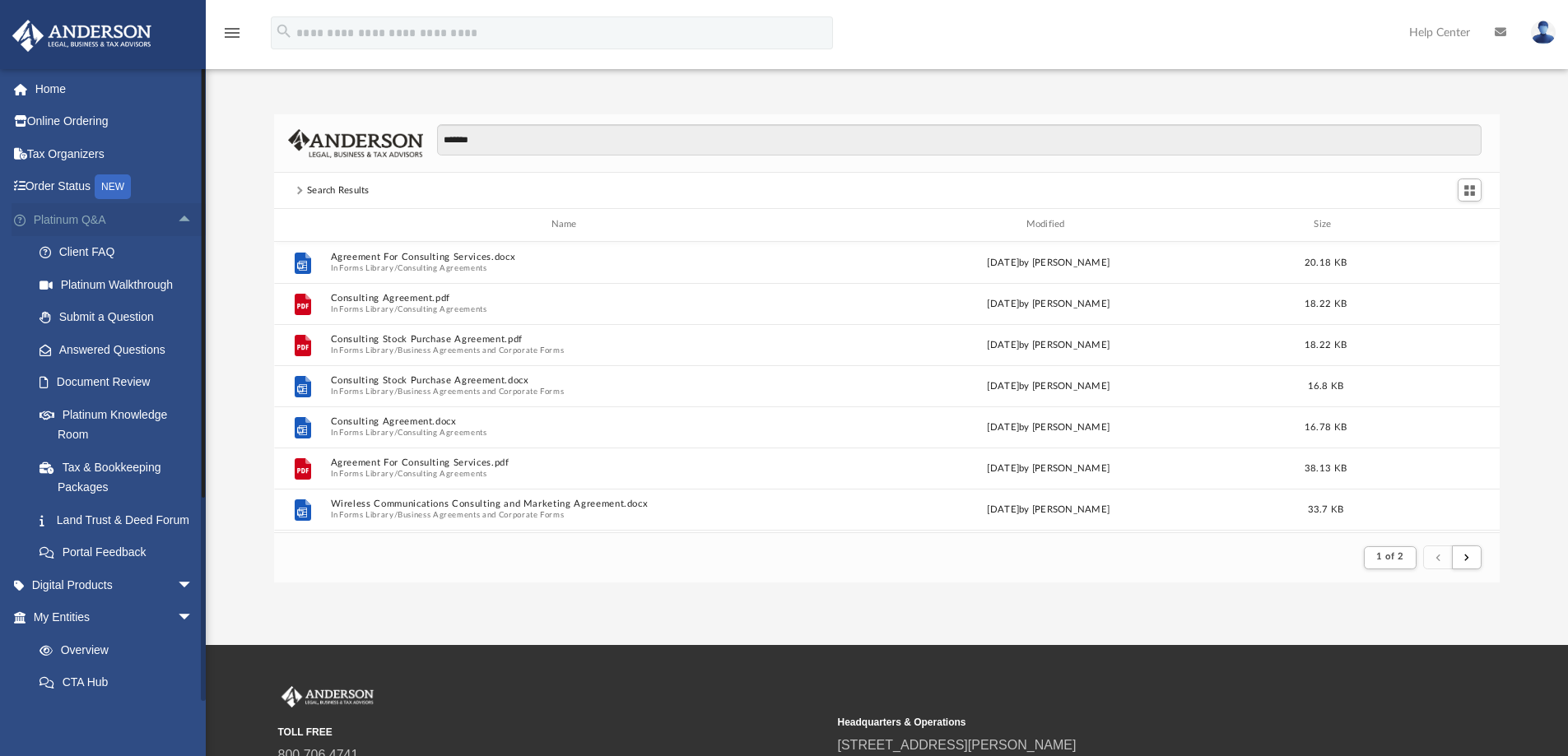
click at [177, 221] on span "arrow_drop_up" at bounding box center [194, 220] width 33 height 33
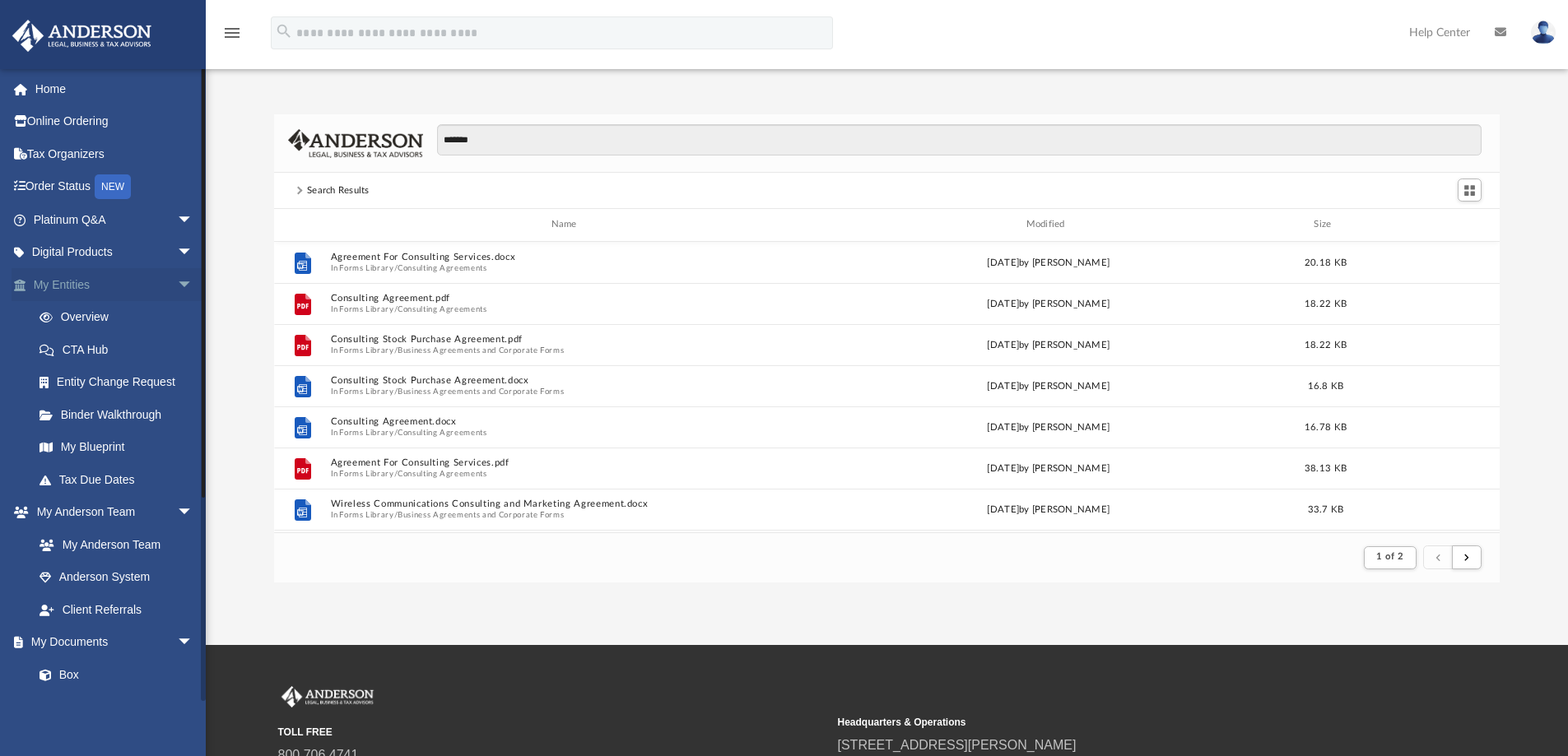
click at [177, 286] on span "arrow_drop_down" at bounding box center [194, 285] width 33 height 33
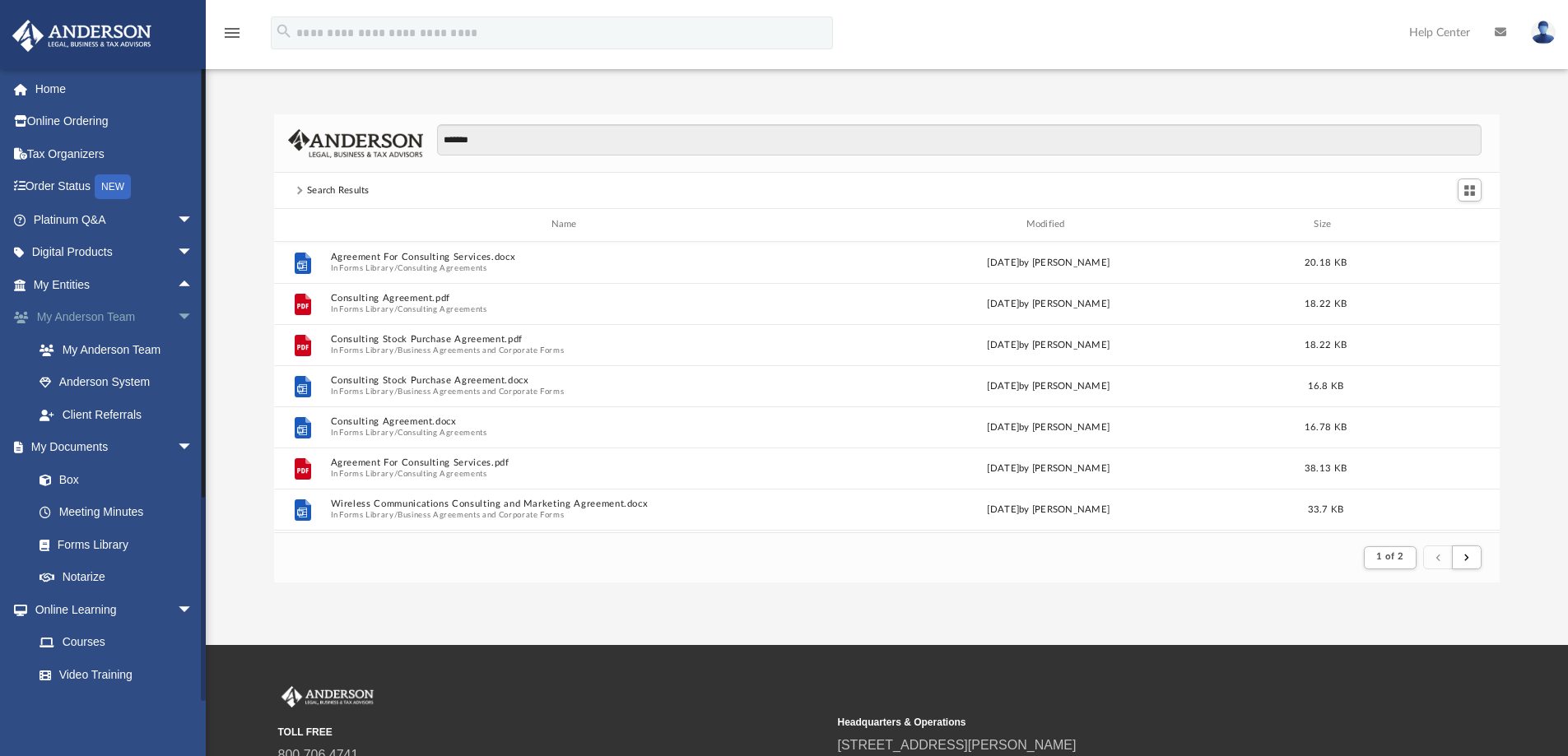
click at [177, 314] on span "arrow_drop_down" at bounding box center [194, 317] width 33 height 33
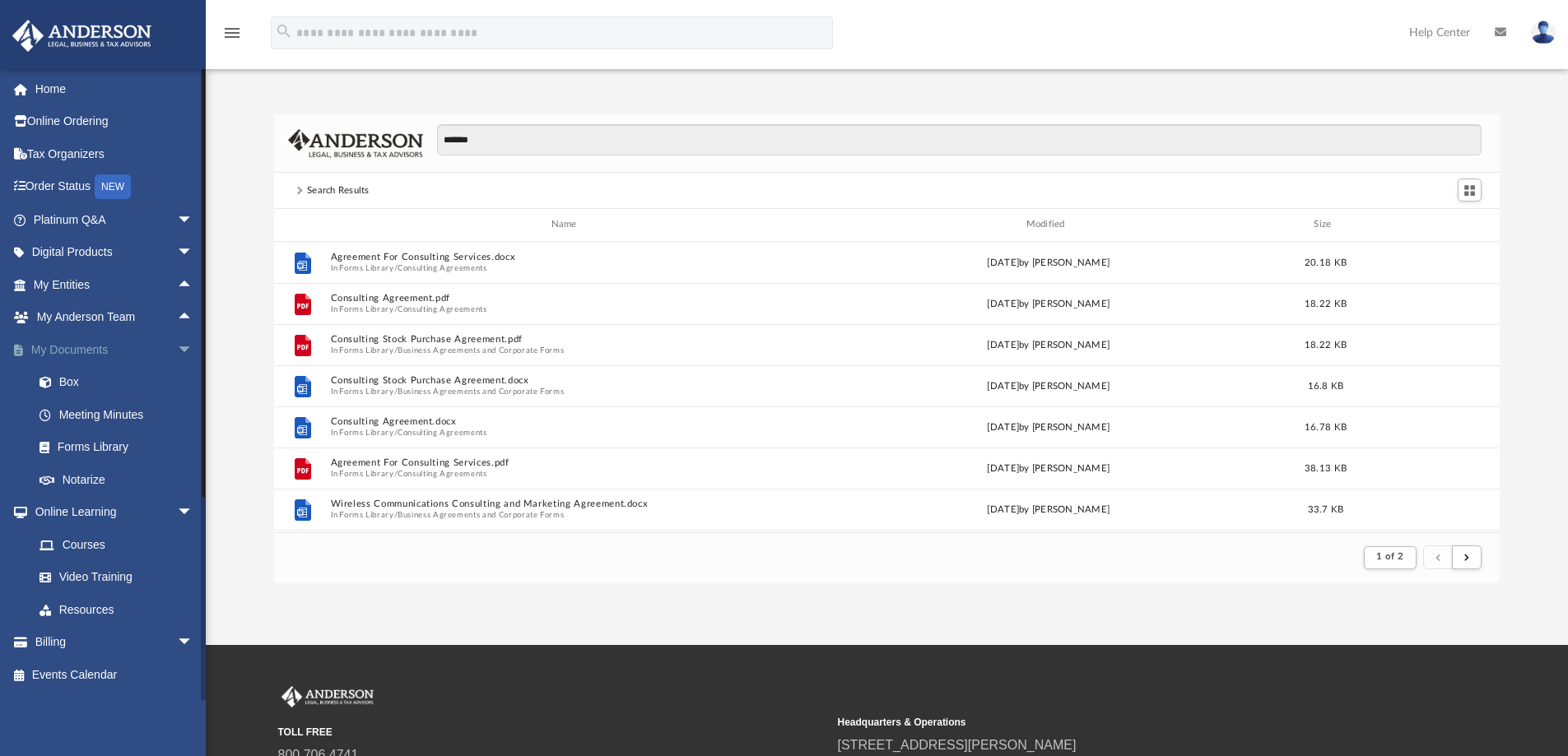
click at [177, 345] on span "arrow_drop_down" at bounding box center [194, 350] width 33 height 33
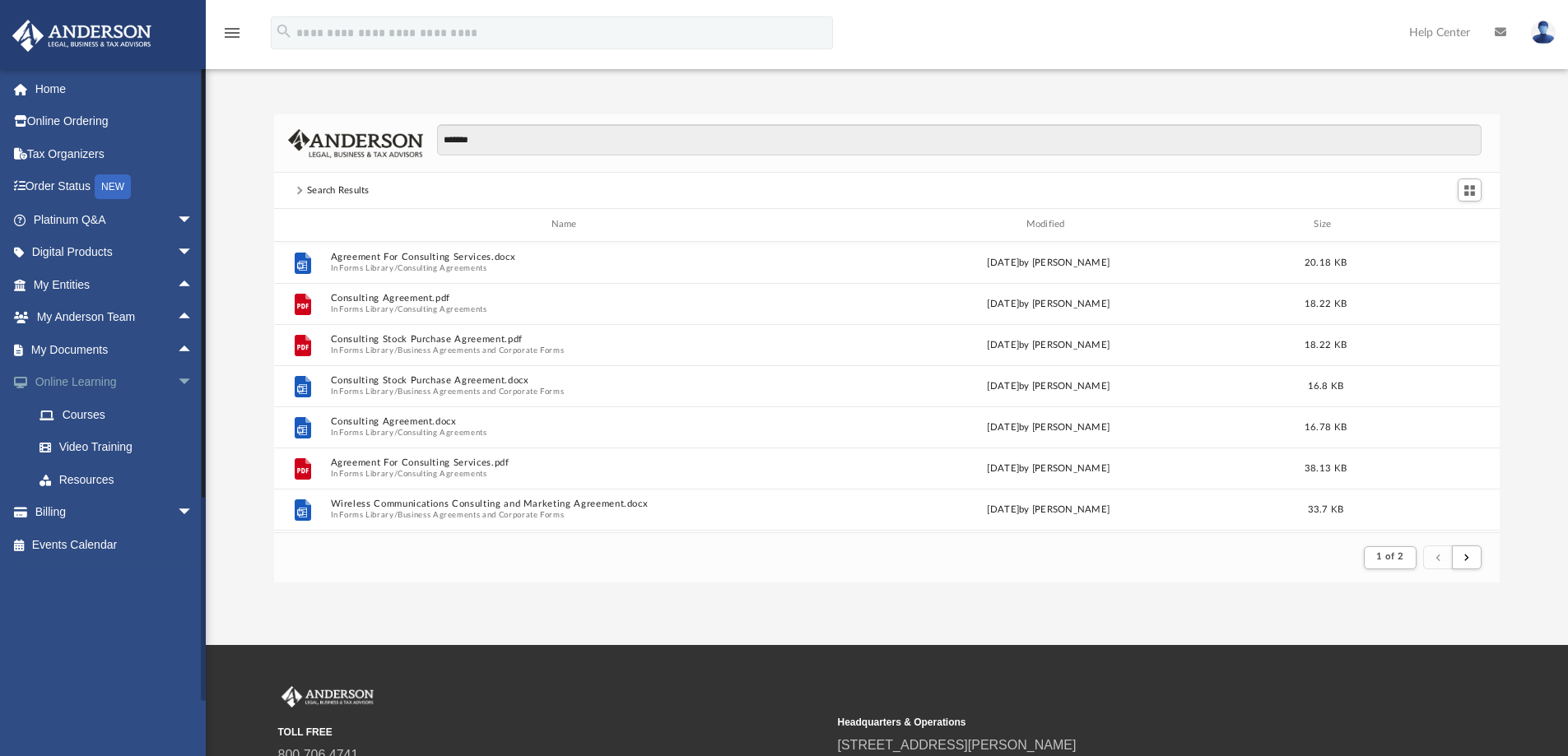
click at [177, 374] on span "arrow_drop_down" at bounding box center [194, 383] width 33 height 33
click at [177, 217] on span "arrow_drop_down" at bounding box center [194, 220] width 33 height 33
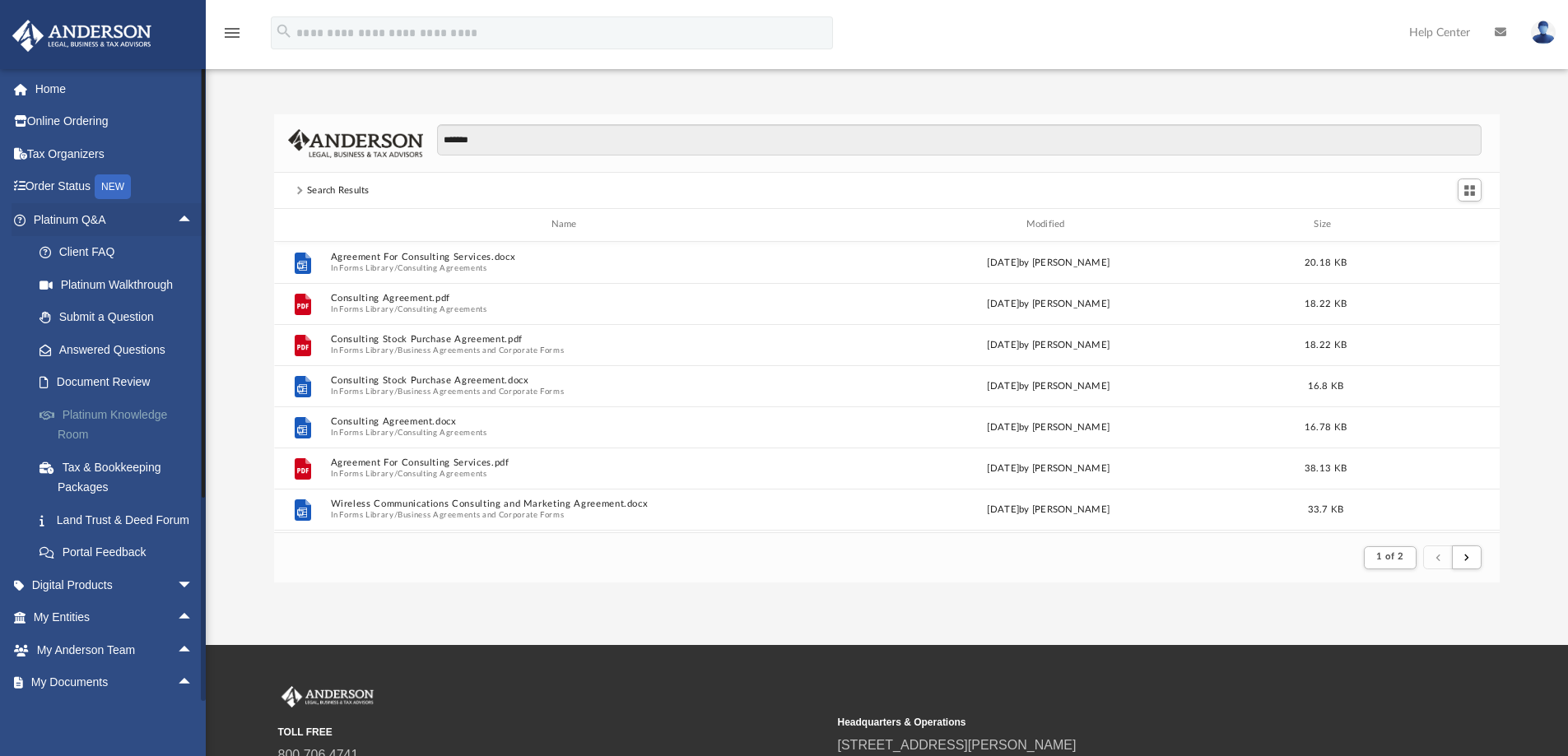
click at [127, 414] on link "Platinum Knowledge Room" at bounding box center [120, 424] width 195 height 53
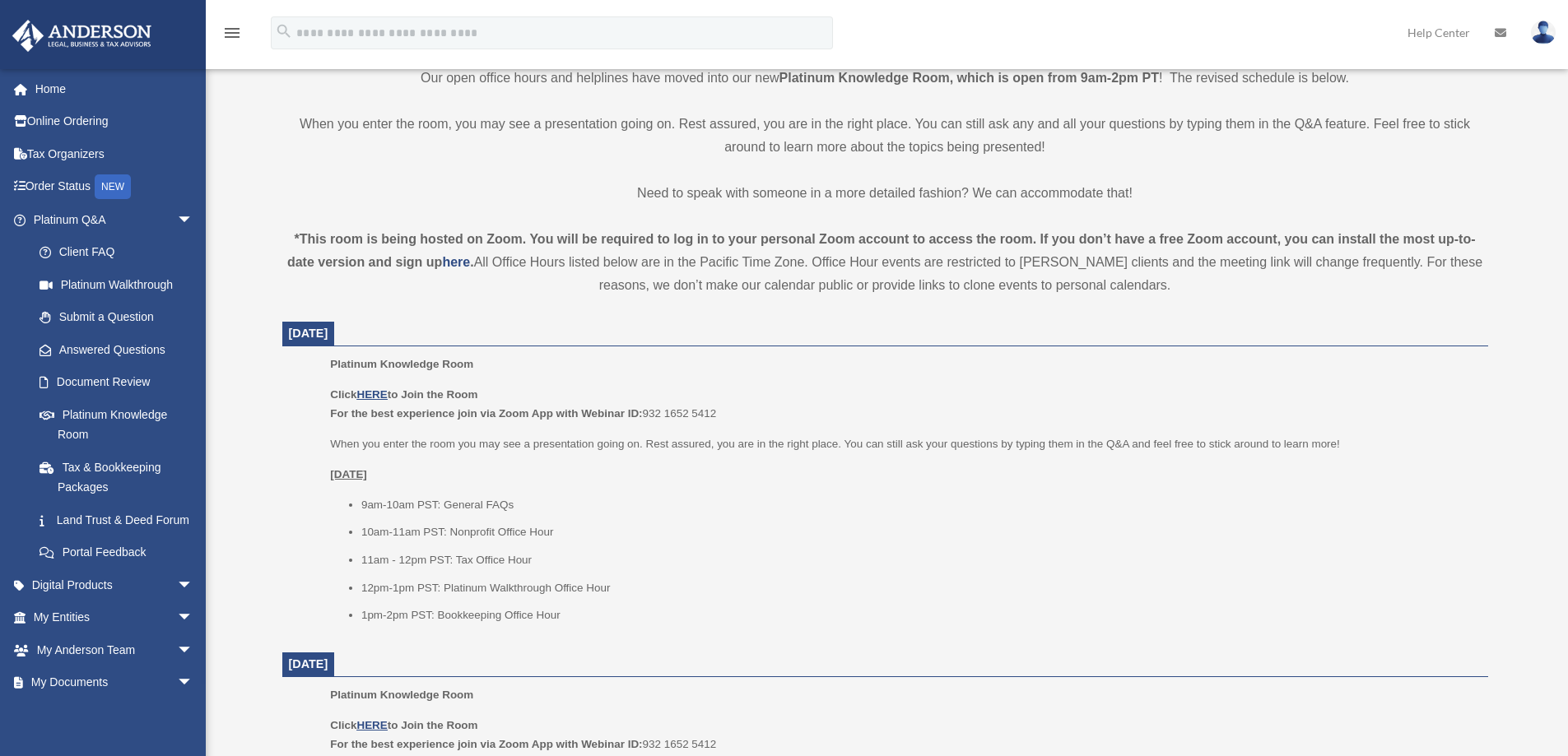
scroll to position [494, 0]
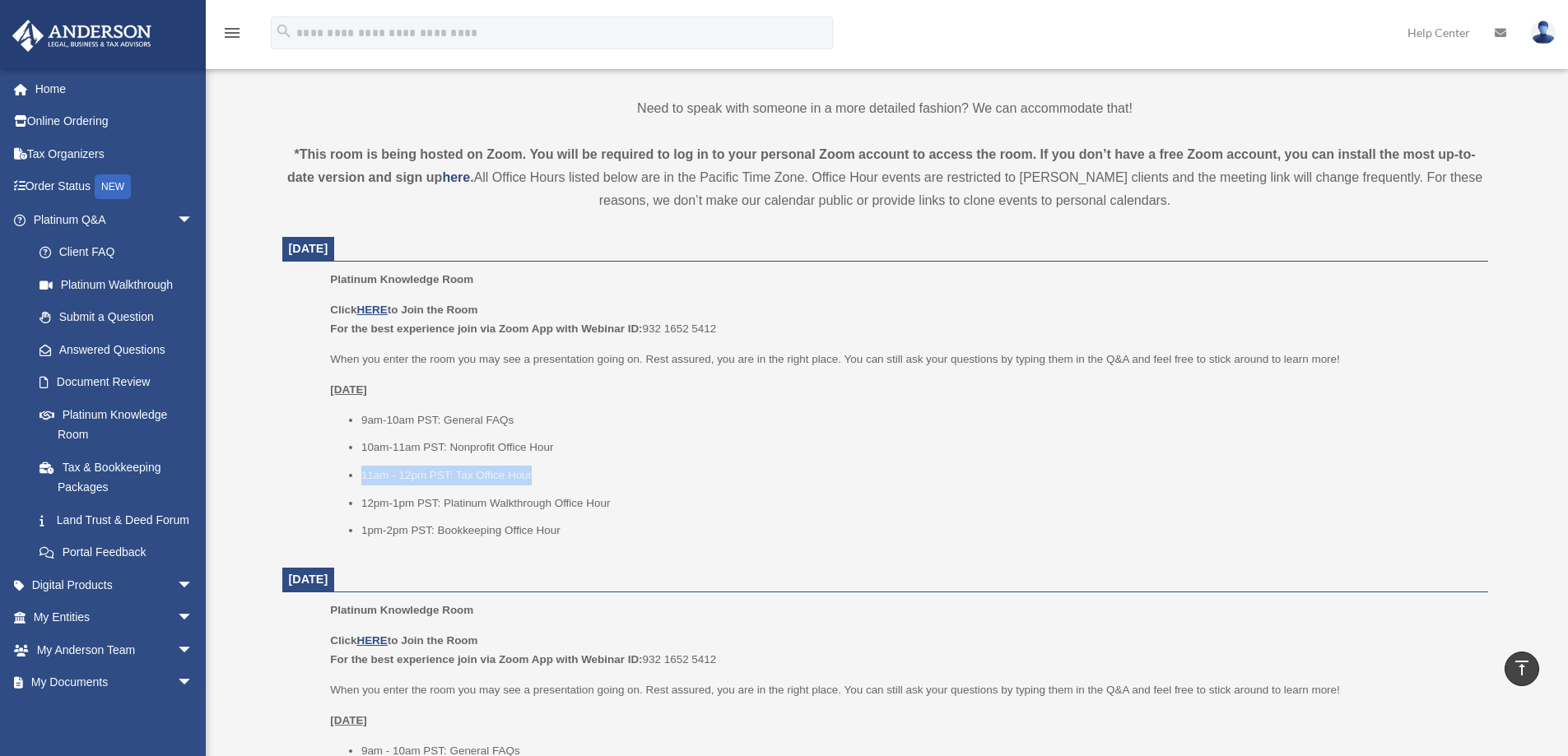
drag, startPoint x: 552, startPoint y: 470, endPoint x: 364, endPoint y: 468, distance: 188.0
click at [364, 468] on li "11am - 12pm PST: Tax Office Hour" at bounding box center [919, 475] width 1115 height 20
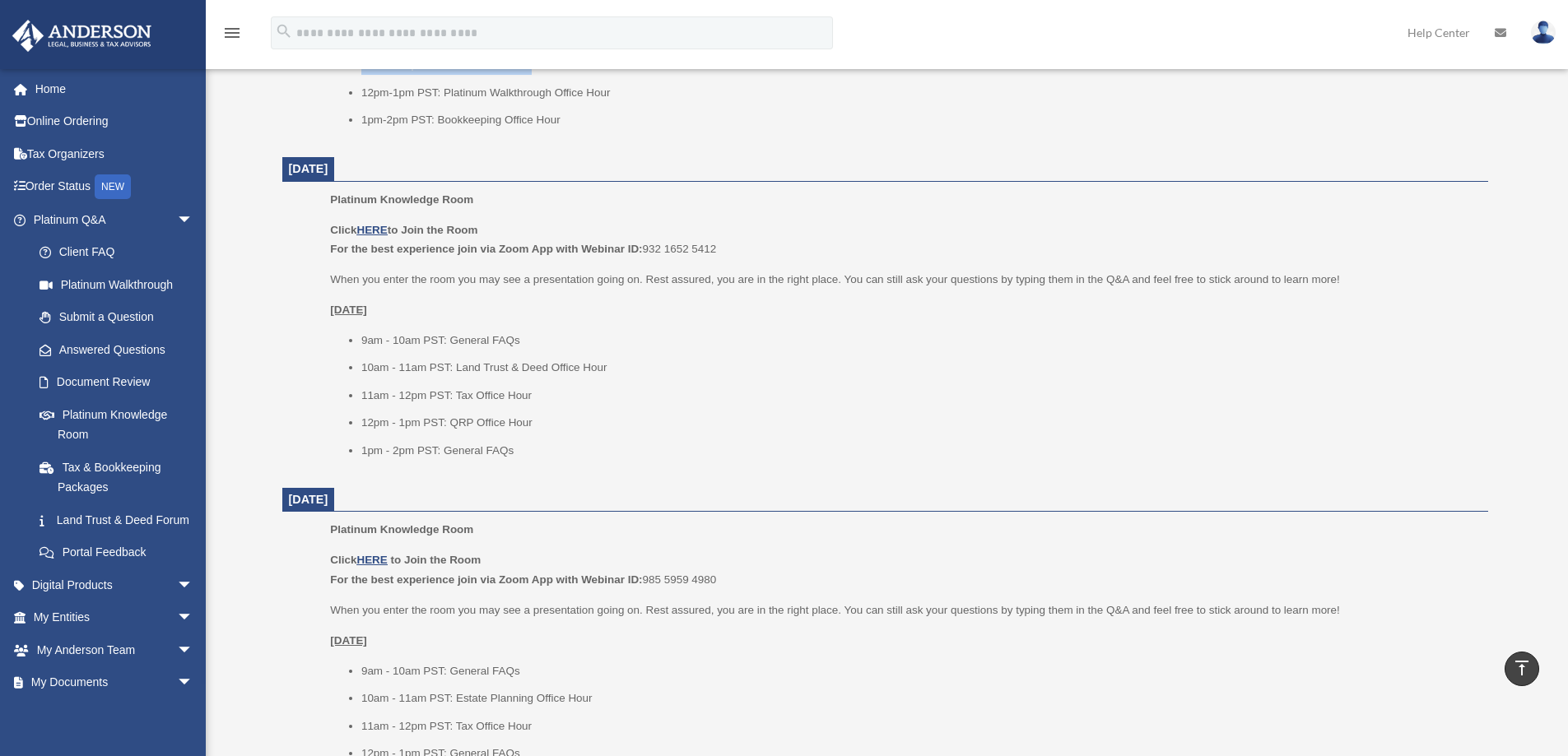
scroll to position [905, 0]
drag, startPoint x: 617, startPoint y: 401, endPoint x: 358, endPoint y: 380, distance: 259.8
click at [358, 380] on ul "9am - 10am PST: General FAQs 10am - 11am PST: Land Trust & Deed Office Hour 11a…" at bounding box center [902, 395] width 1145 height 130
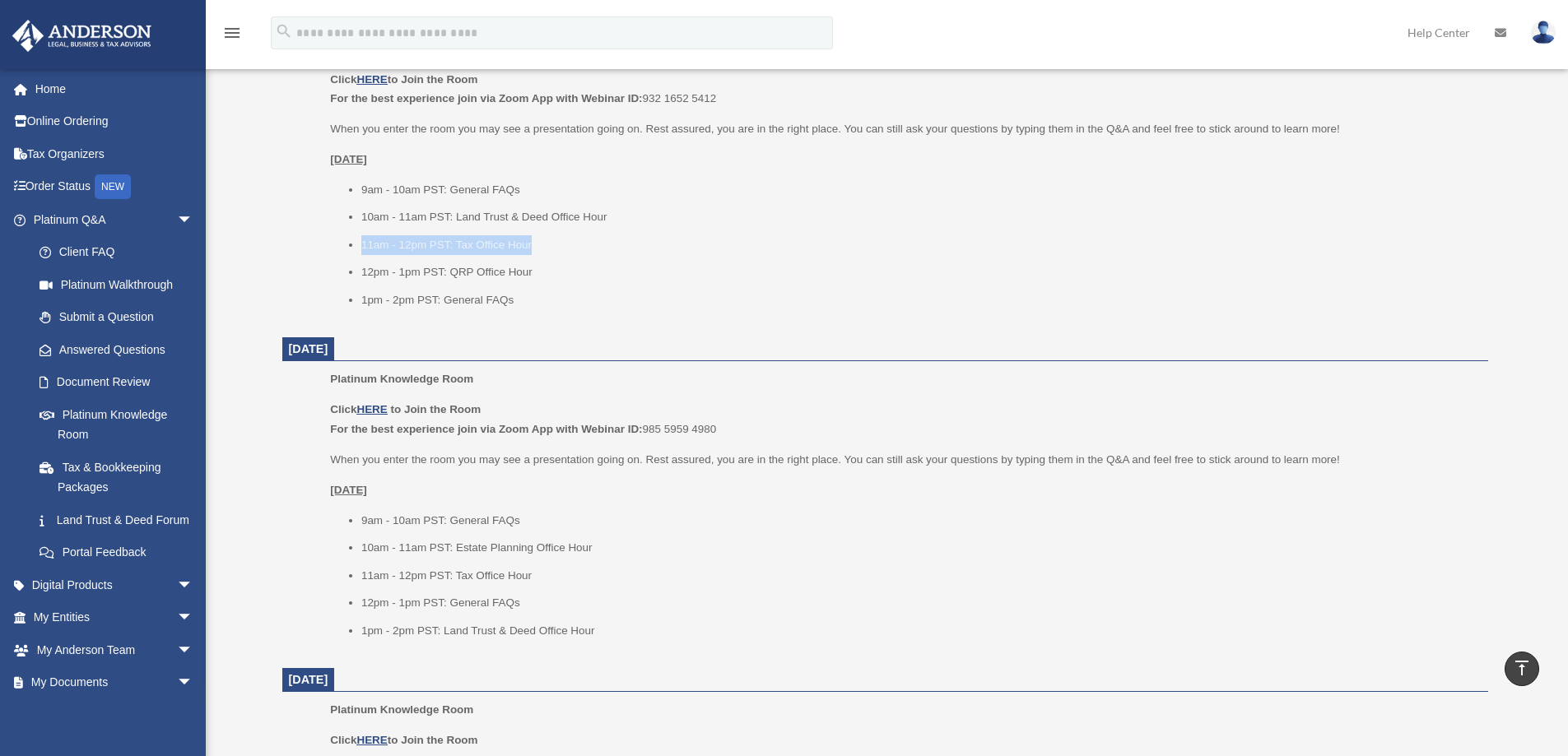
scroll to position [1070, 0]
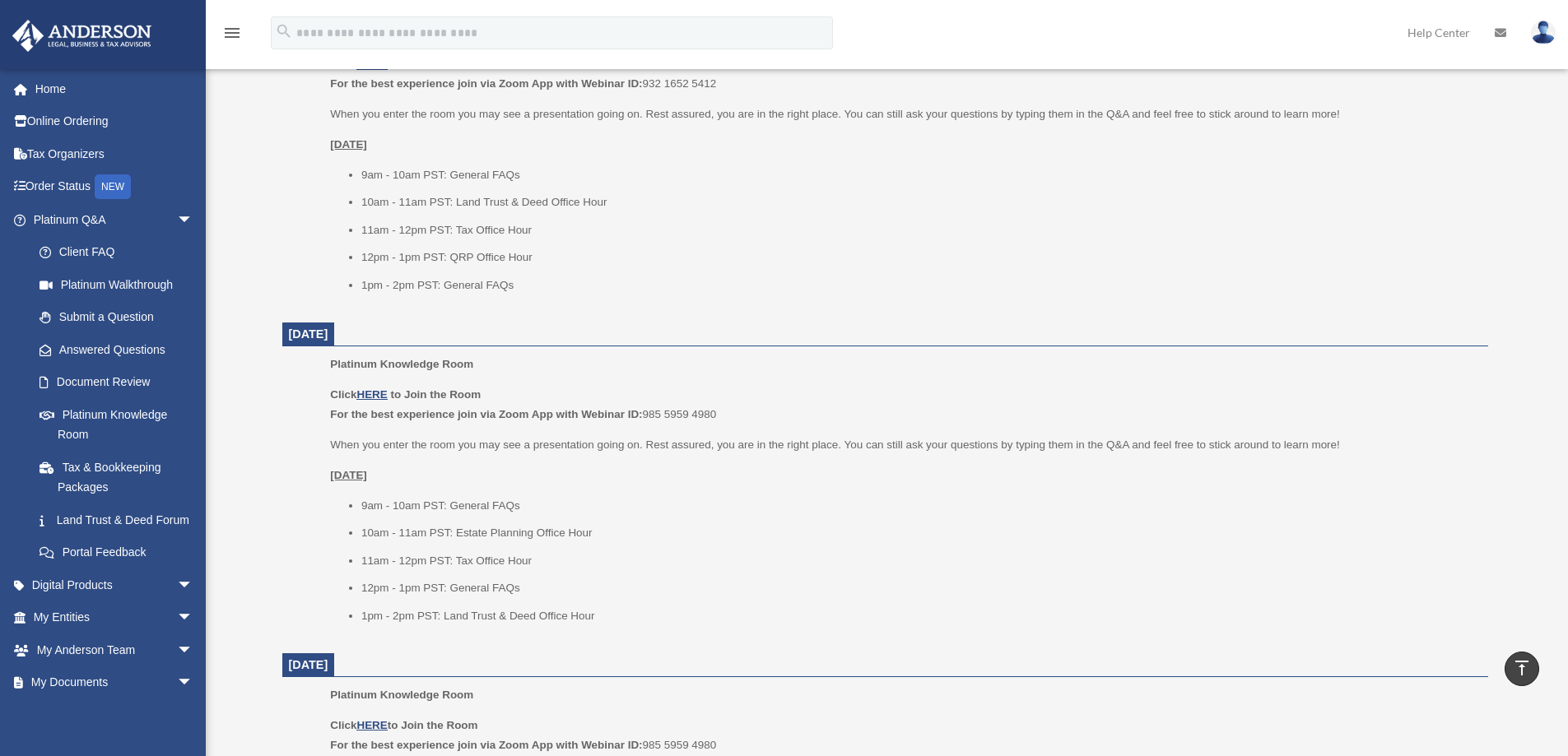
click at [566, 540] on li "10am - 11am PST: Estate Planning Office Hour" at bounding box center [919, 533] width 1115 height 20
